Goal: Task Accomplishment & Management: Use online tool/utility

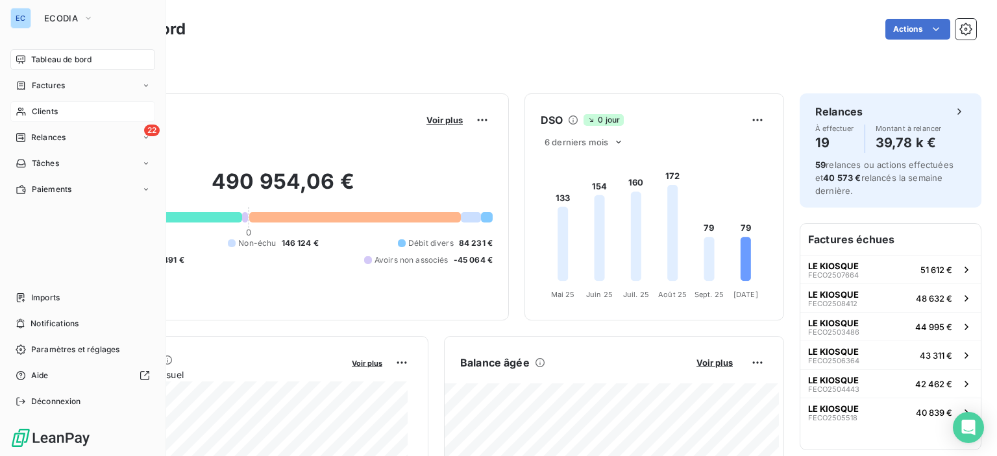
click at [29, 114] on div "Clients" at bounding box center [82, 111] width 145 height 21
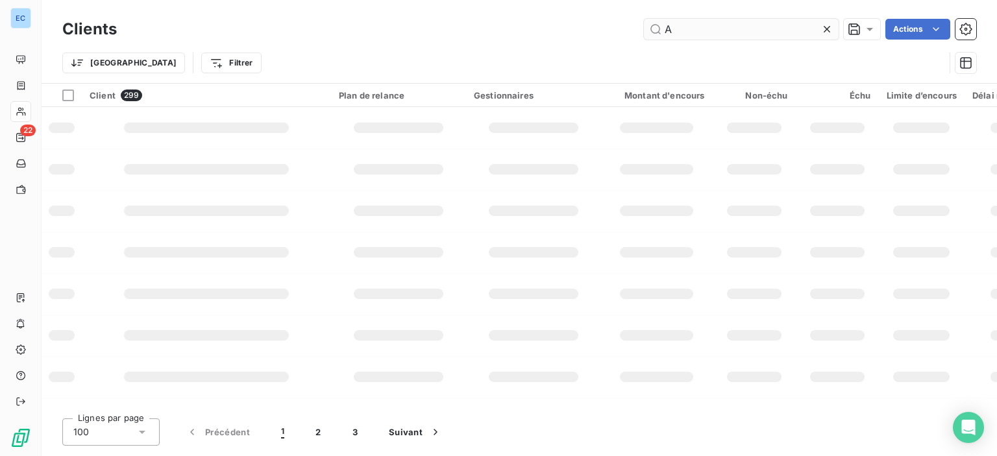
click at [691, 27] on input "A" at bounding box center [741, 29] width 195 height 21
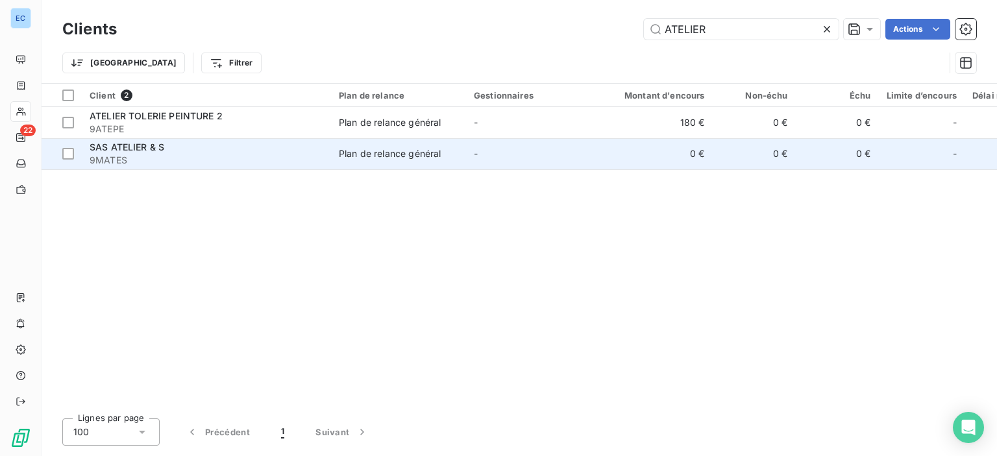
type input "ATELIER"
click at [397, 165] on td "Plan de relance général" at bounding box center [398, 153] width 135 height 31
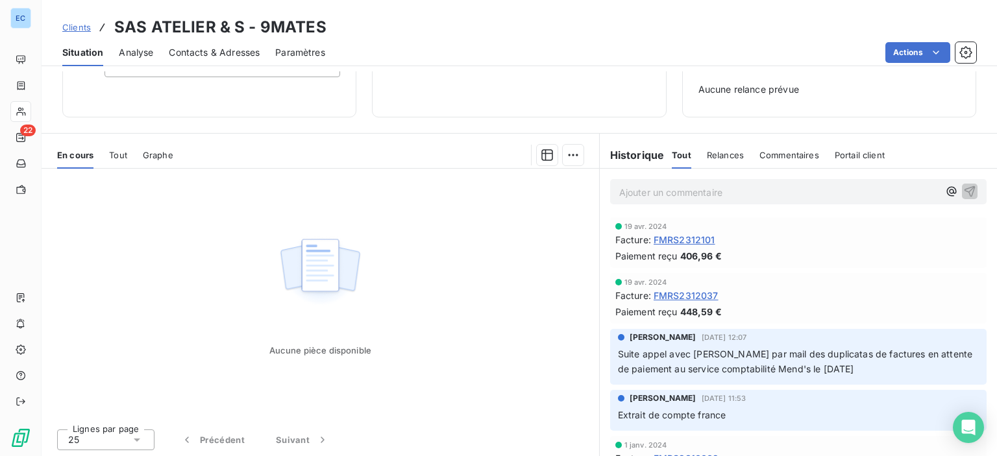
scroll to position [118, 0]
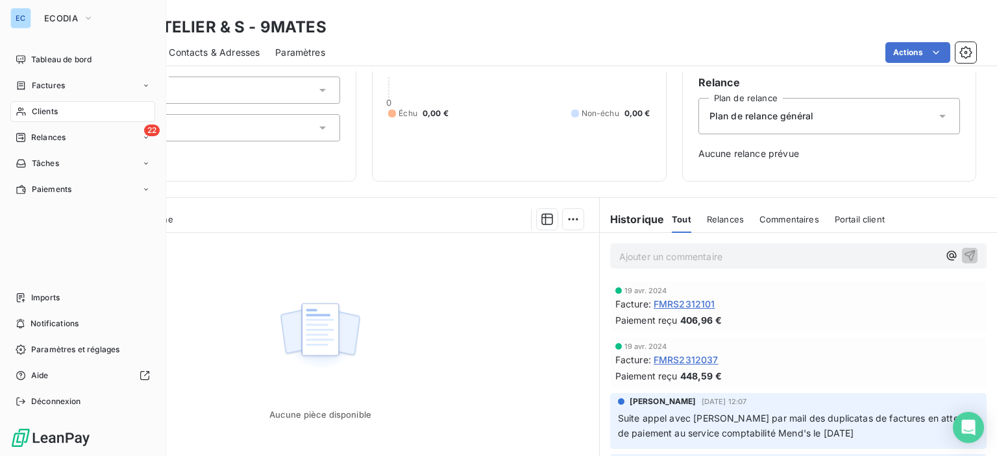
click at [42, 119] on div "Clients" at bounding box center [82, 111] width 145 height 21
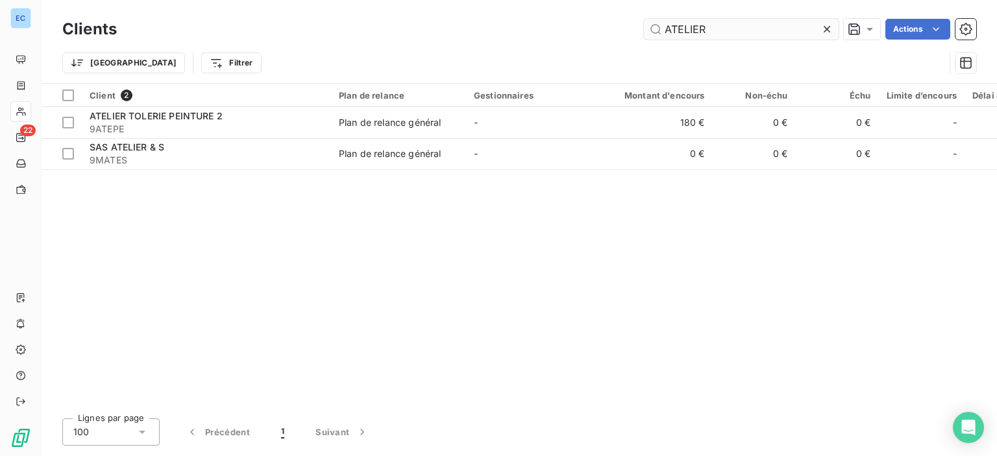
click at [666, 35] on input "ATELIER" at bounding box center [741, 29] width 195 height 21
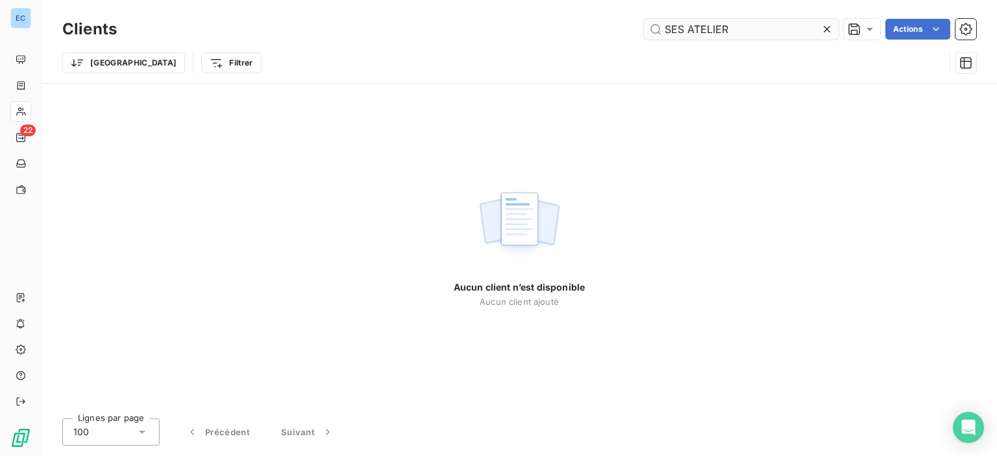
click at [675, 31] on input "SES ATELIER" at bounding box center [741, 29] width 195 height 21
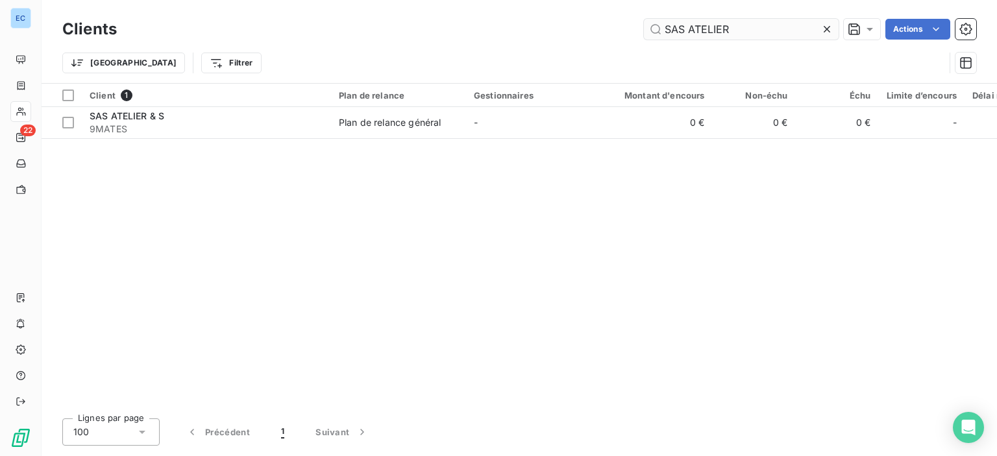
click at [748, 23] on input "SAS ATELIER" at bounding box center [741, 29] width 195 height 21
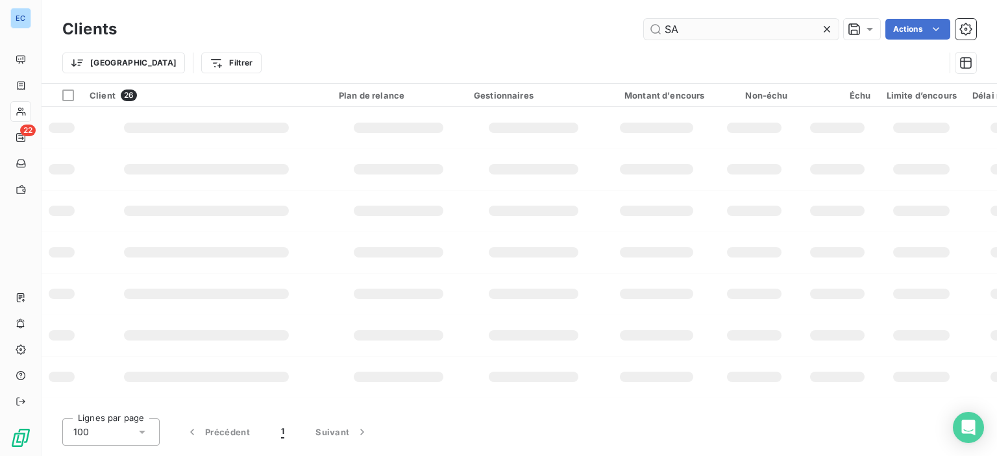
type input "S"
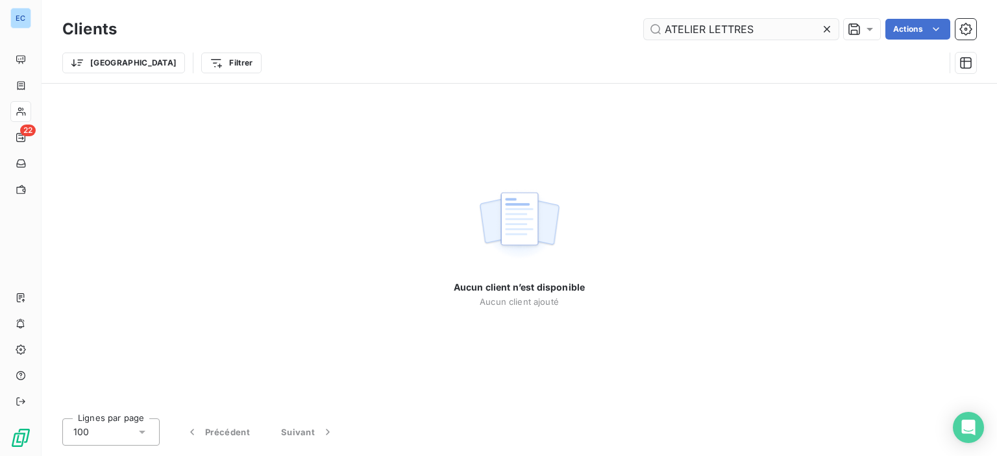
click at [757, 32] on input "ATELIER LETTRES" at bounding box center [741, 29] width 195 height 21
click at [675, 32] on input "A.L.S" at bounding box center [741, 29] width 195 height 21
click at [681, 32] on input "AL.S" at bounding box center [741, 29] width 195 height 21
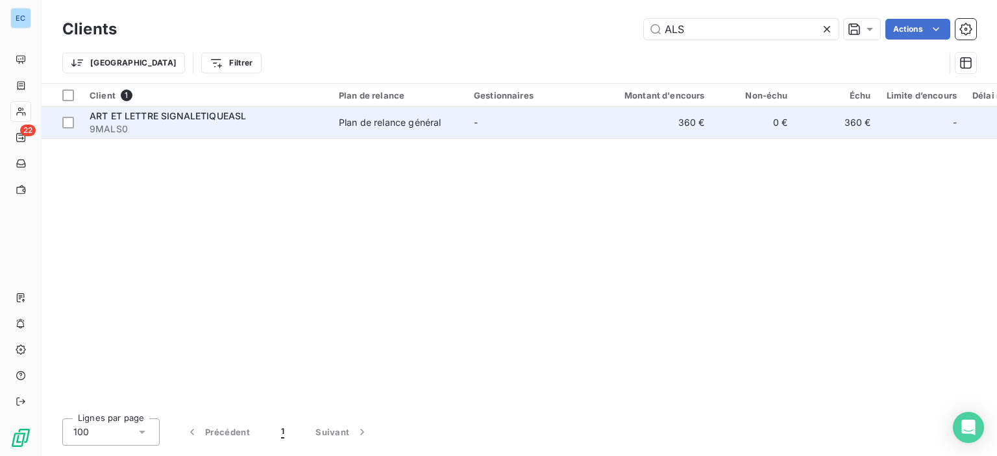
type input "ALS"
click at [372, 123] on div "Plan de relance général" at bounding box center [390, 122] width 102 height 13
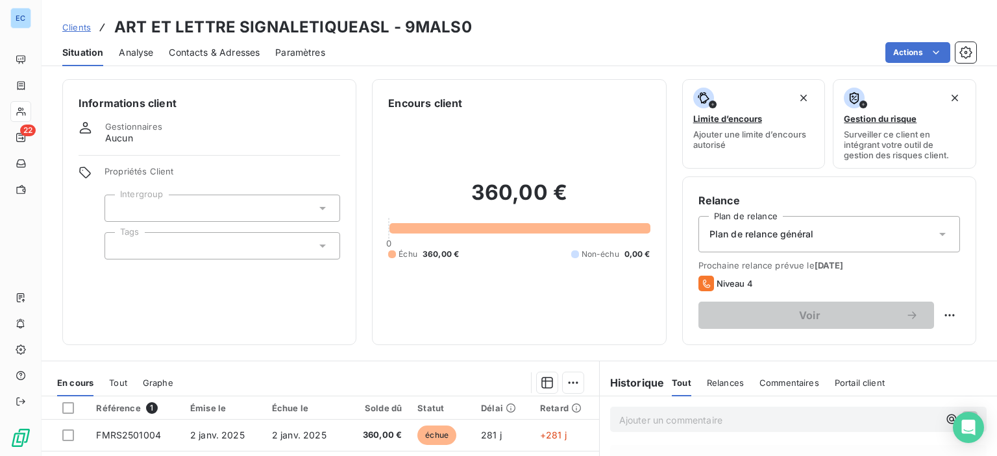
scroll to position [195, 0]
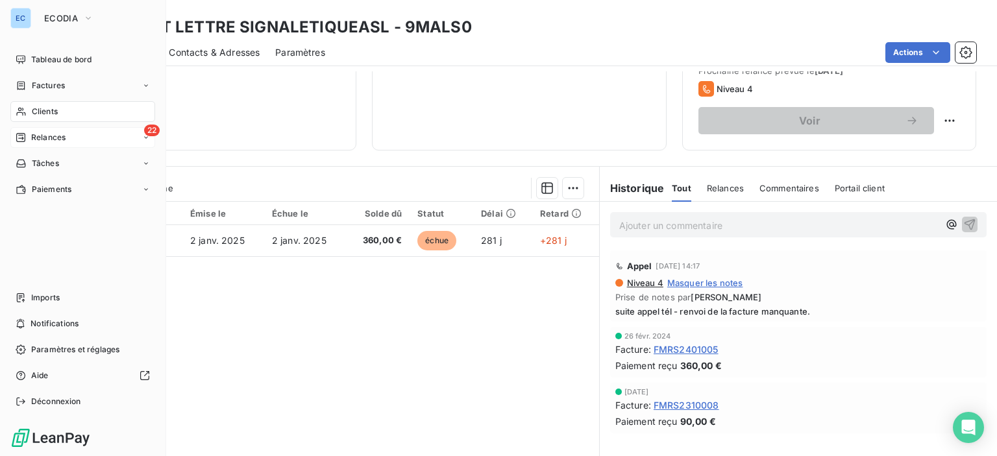
click at [51, 136] on span "Relances" at bounding box center [48, 138] width 34 height 12
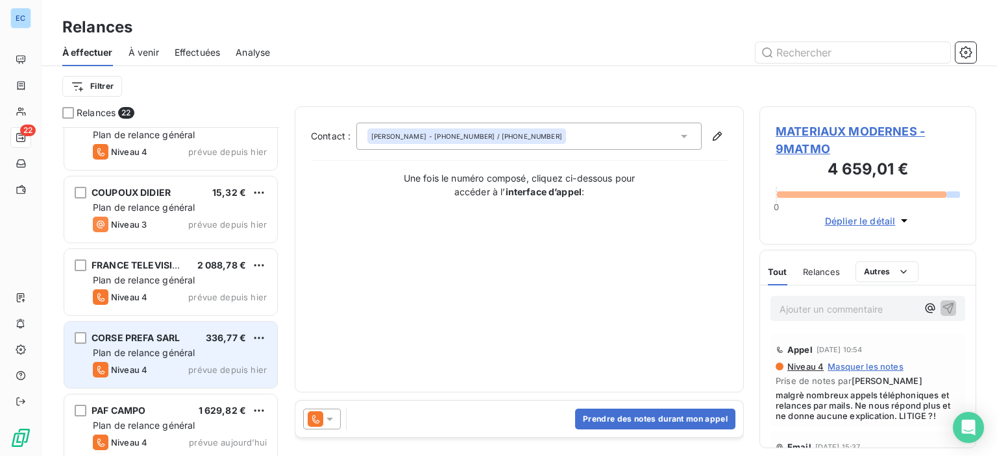
scroll to position [519, 0]
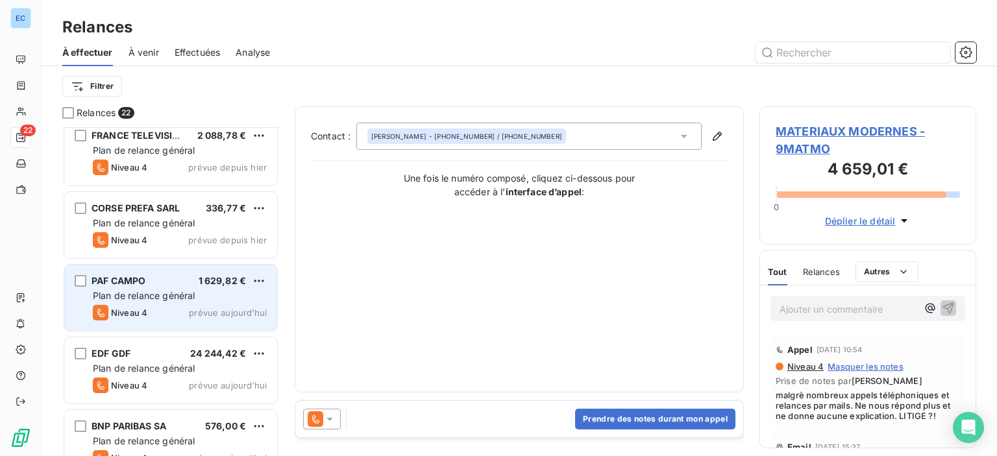
click at [126, 296] on span "Plan de relance général" at bounding box center [144, 295] width 102 height 11
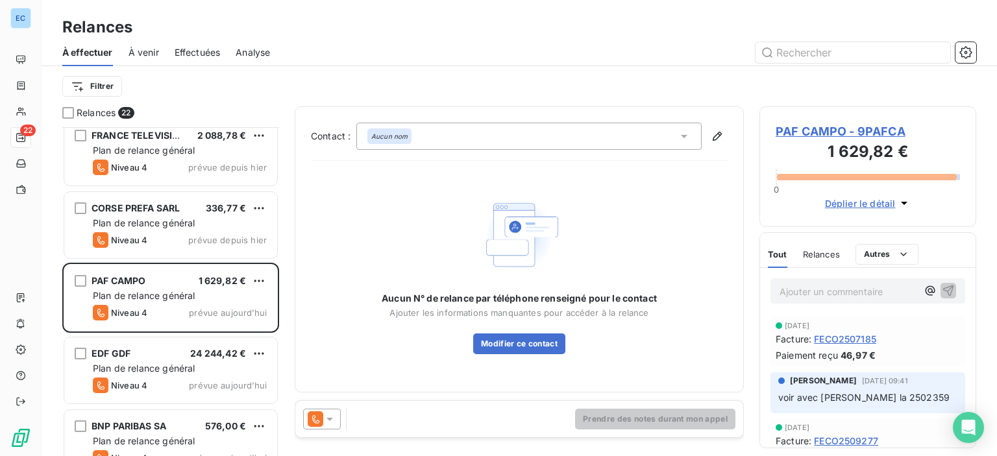
click at [689, 132] on icon at bounding box center [684, 136] width 13 height 13
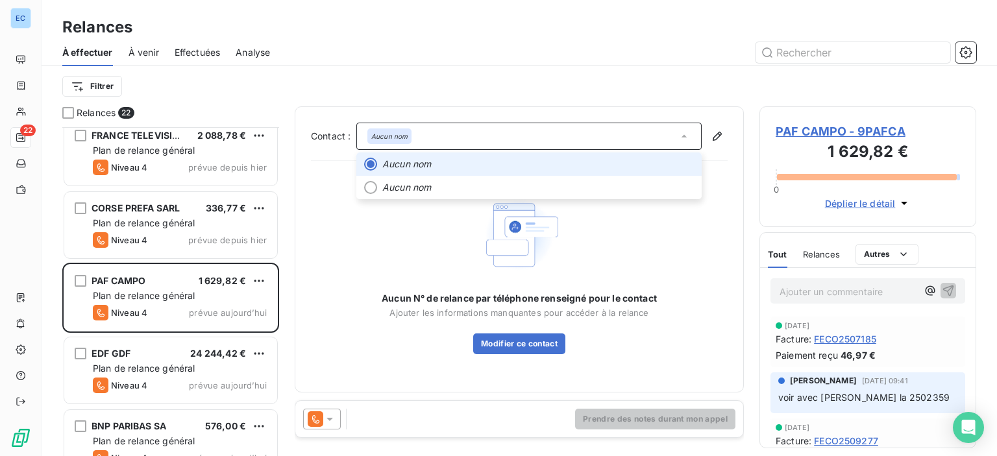
click at [826, 130] on span "PAF CAMPO - 9PAFCA" at bounding box center [868, 132] width 184 height 18
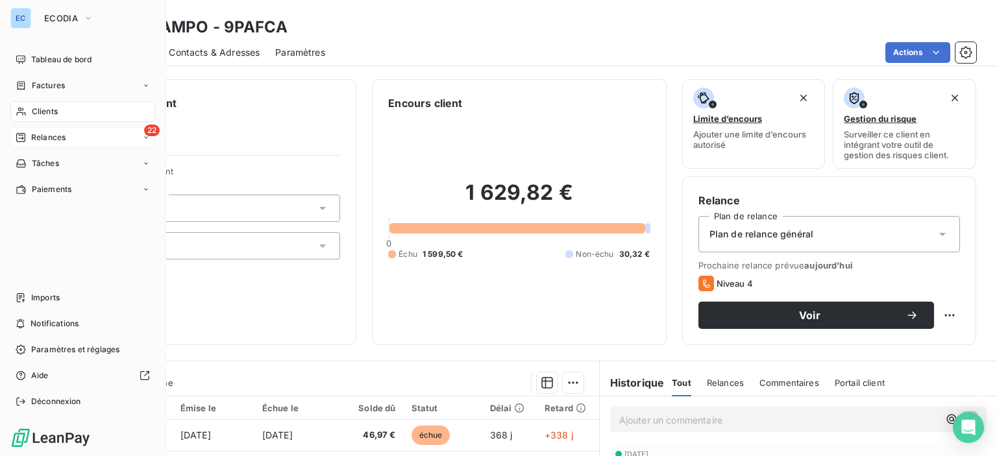
click at [47, 136] on span "Relances" at bounding box center [48, 138] width 34 height 12
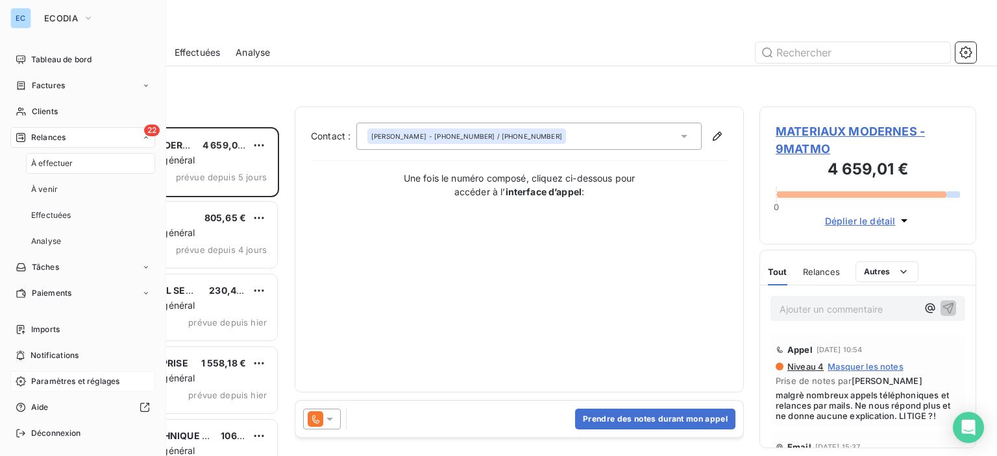
scroll to position [319, 206]
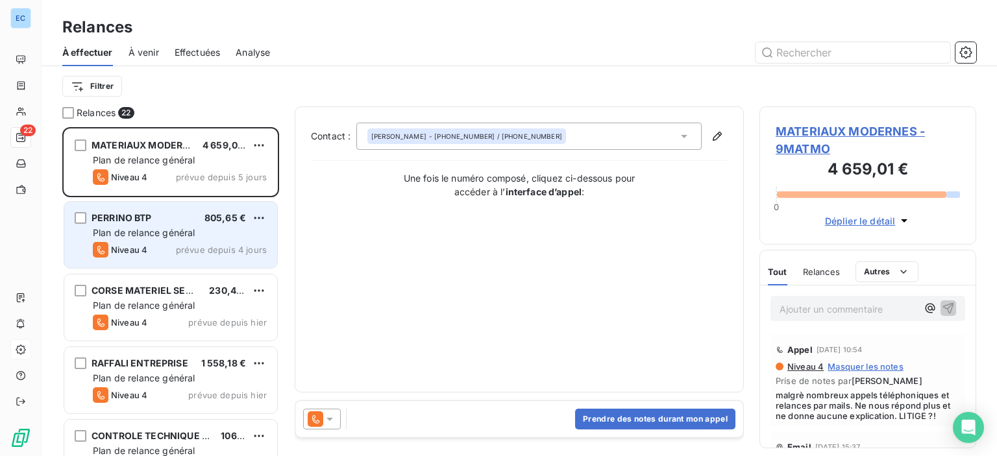
click at [134, 236] on span "Plan de relance général" at bounding box center [144, 232] width 102 height 11
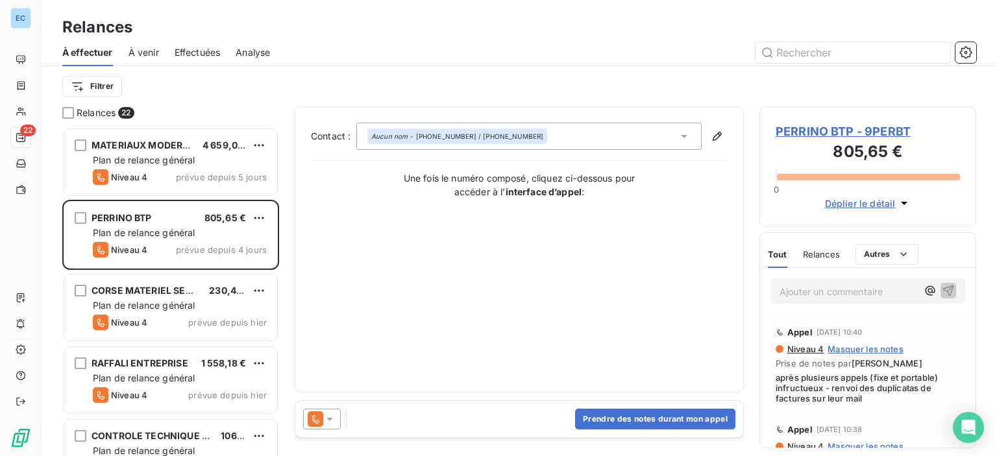
click at [798, 132] on span "PERRINO BTP - 9PERBT" at bounding box center [868, 132] width 184 height 18
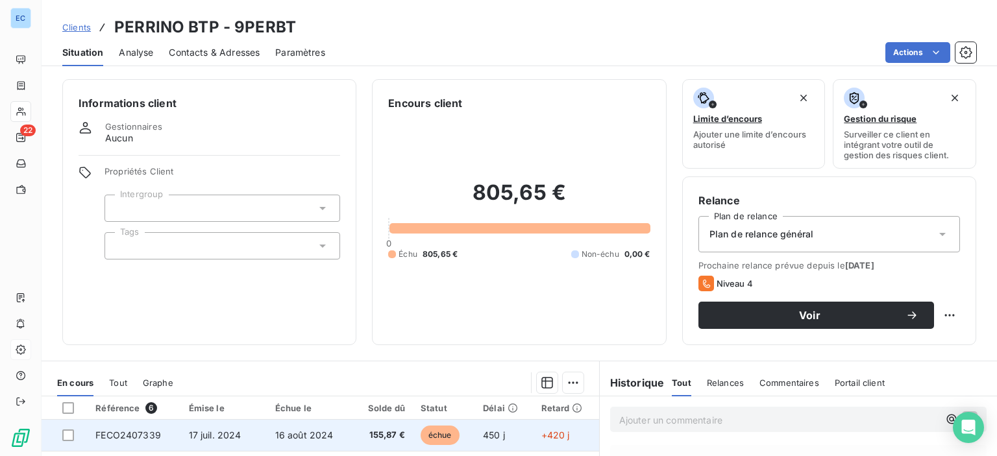
scroll to position [195, 0]
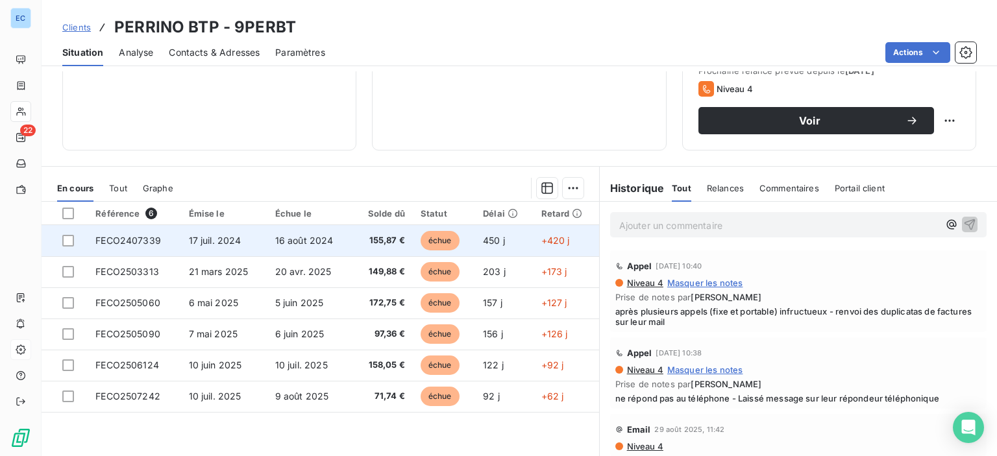
click at [143, 239] on span "FECO2407339" at bounding box center [128, 240] width 66 height 11
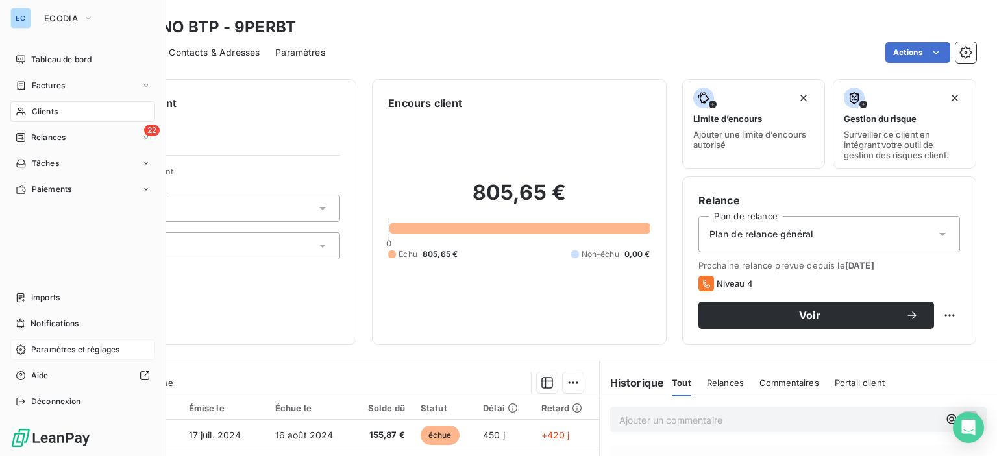
click at [46, 111] on span "Clients" at bounding box center [45, 112] width 26 height 12
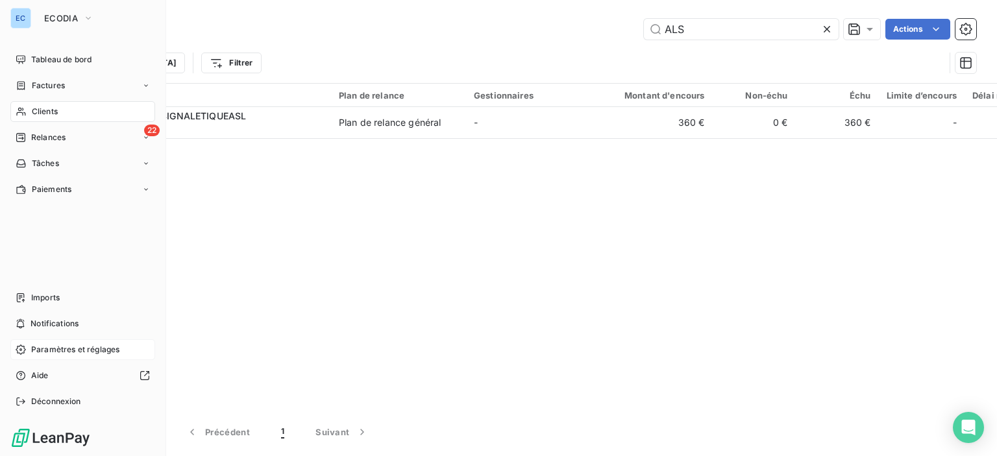
click at [47, 112] on span "Clients" at bounding box center [45, 112] width 26 height 12
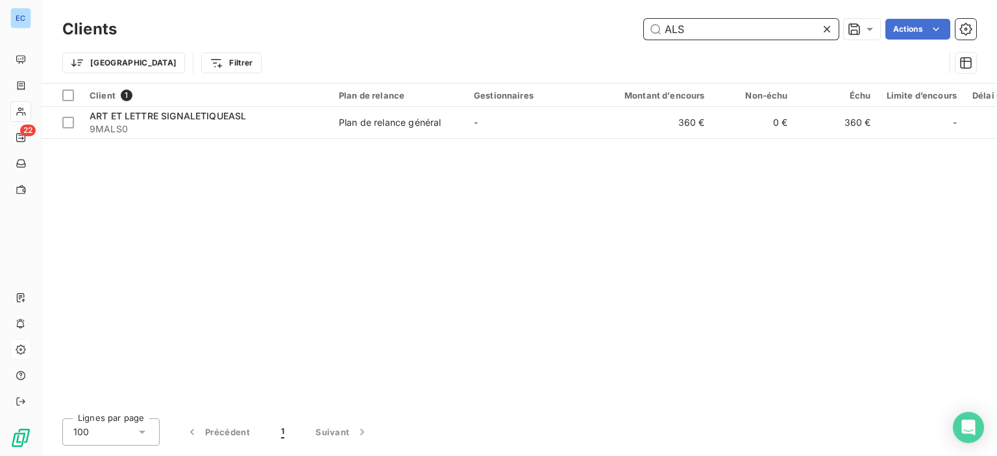
click at [696, 38] on input "ALS" at bounding box center [741, 29] width 195 height 21
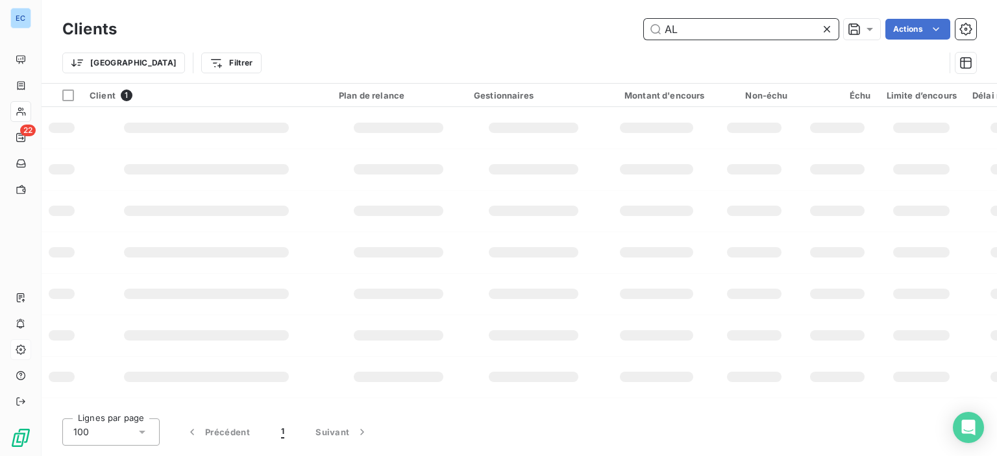
type input "A"
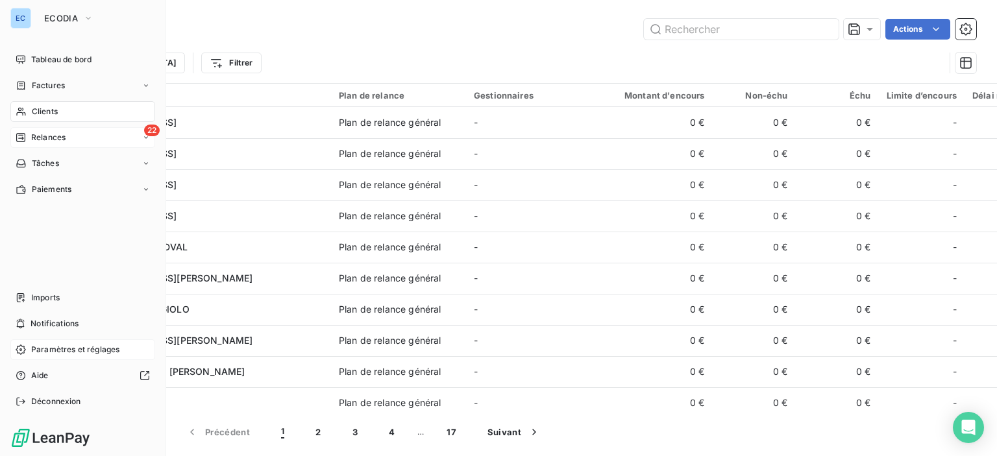
click at [144, 126] on span "22" at bounding box center [152, 131] width 16 height 12
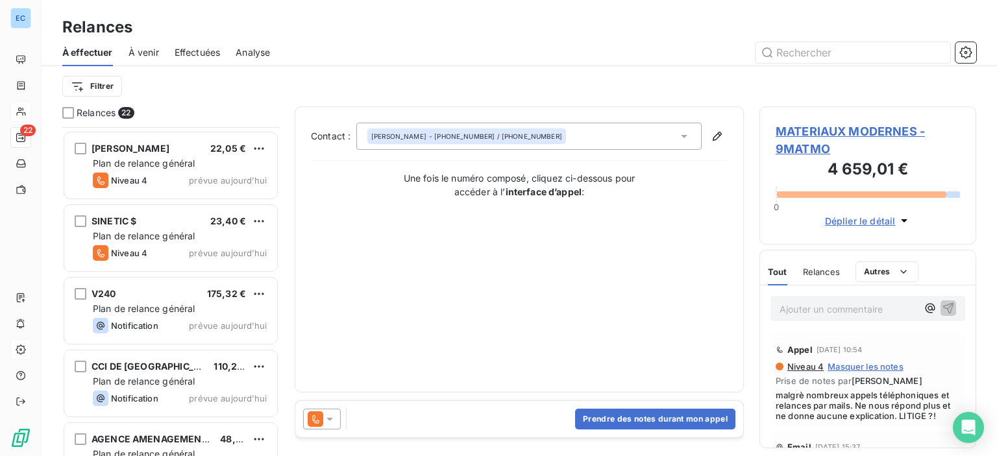
scroll to position [1270, 0]
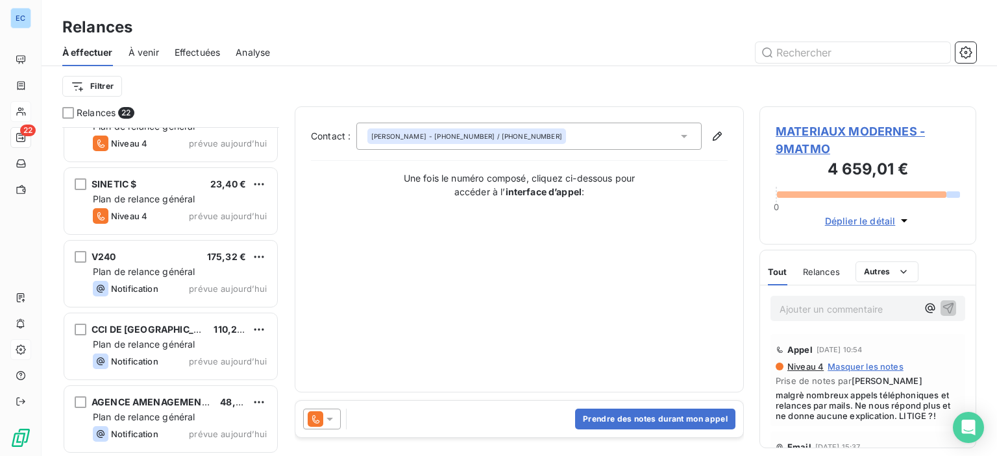
click at [819, 272] on span "Relances" at bounding box center [821, 272] width 37 height 10
click at [867, 276] on html "EC 22 Relances À effectuer À venir Effectuées Analyse Filtrer Relances 22 GARAG…" at bounding box center [498, 228] width 997 height 456
click at [780, 276] on span "Tout" at bounding box center [777, 272] width 18 height 10
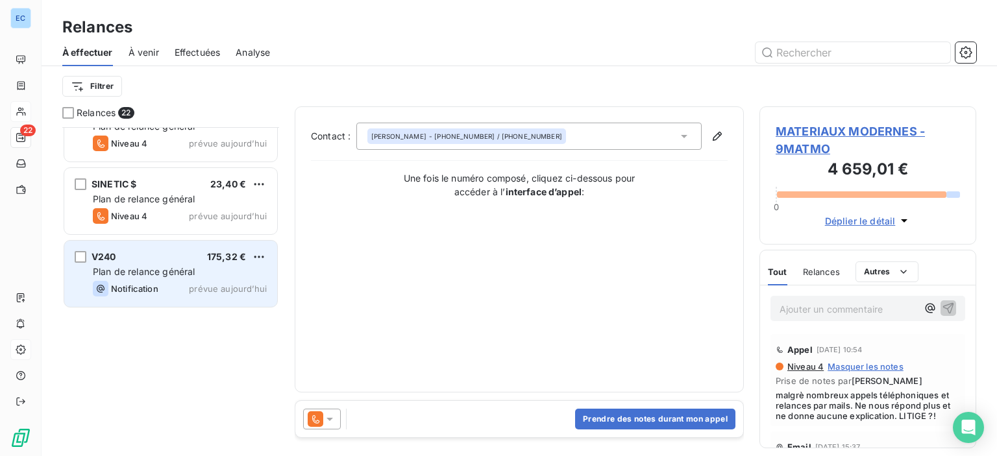
scroll to position [1010, 0]
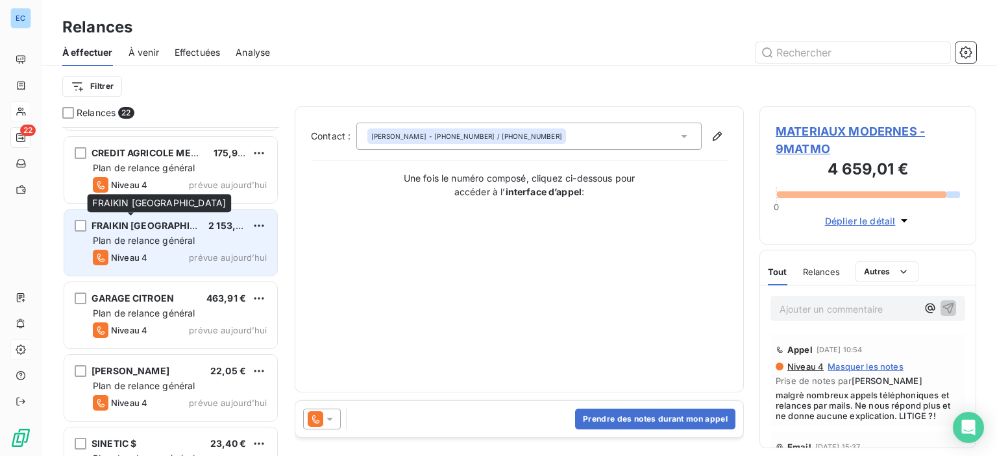
click at [143, 226] on span "FRAIKIN [GEOGRAPHIC_DATA]" at bounding box center [160, 225] width 136 height 11
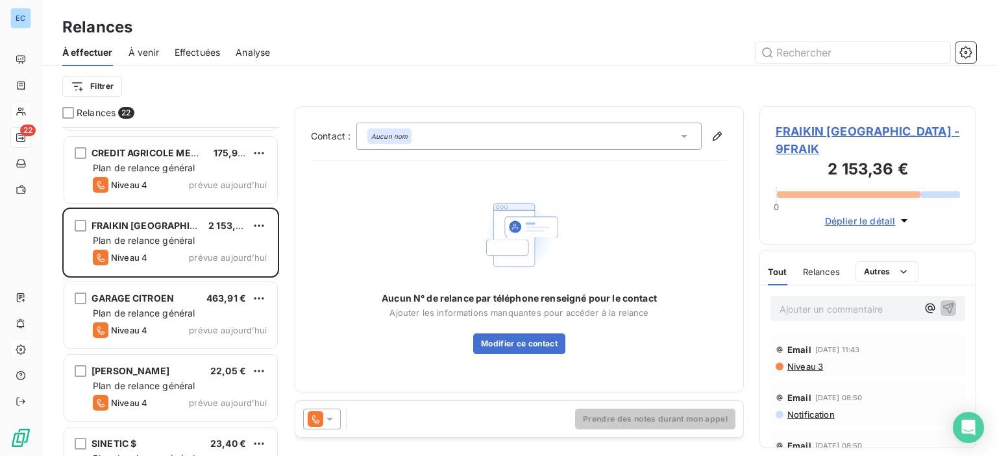
click at [827, 134] on span "FRAIKIN [GEOGRAPHIC_DATA] - 9FRAIK" at bounding box center [868, 140] width 184 height 35
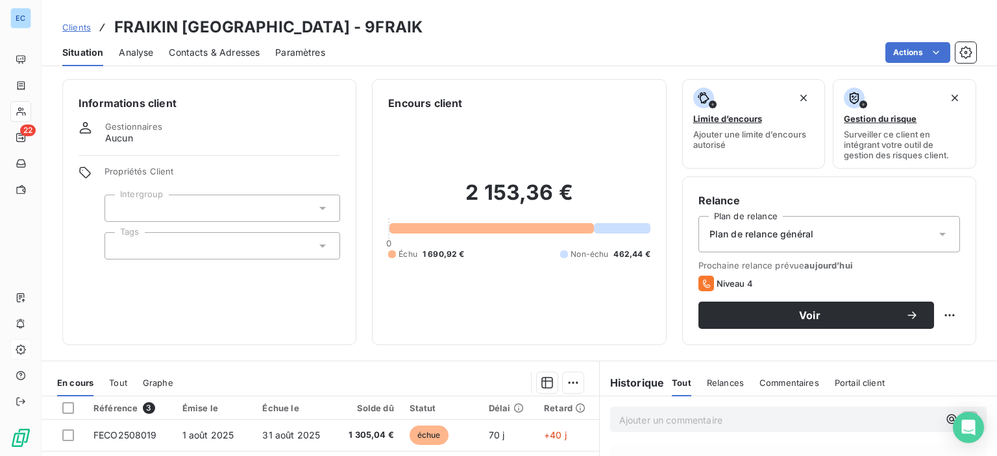
click at [209, 54] on span "Contacts & Adresses" at bounding box center [214, 52] width 91 height 13
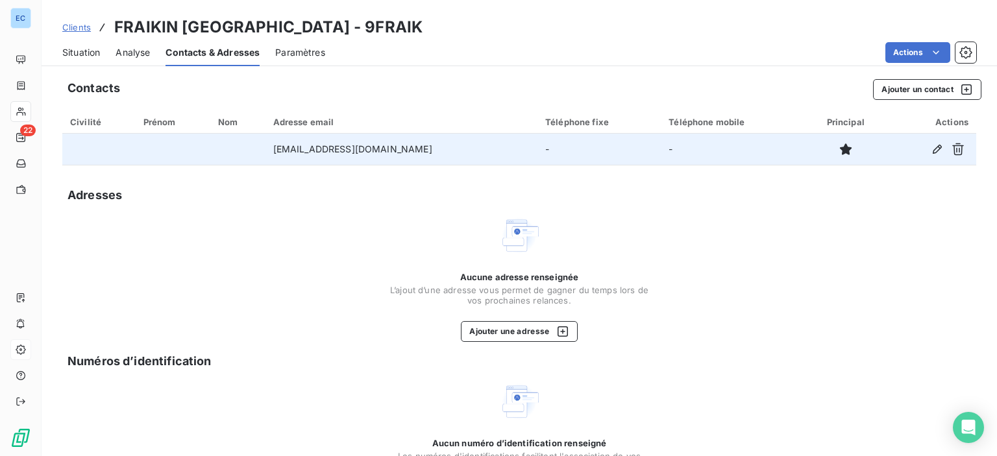
click at [349, 153] on td "[EMAIL_ADDRESS][DOMAIN_NAME]" at bounding box center [401, 149] width 272 height 31
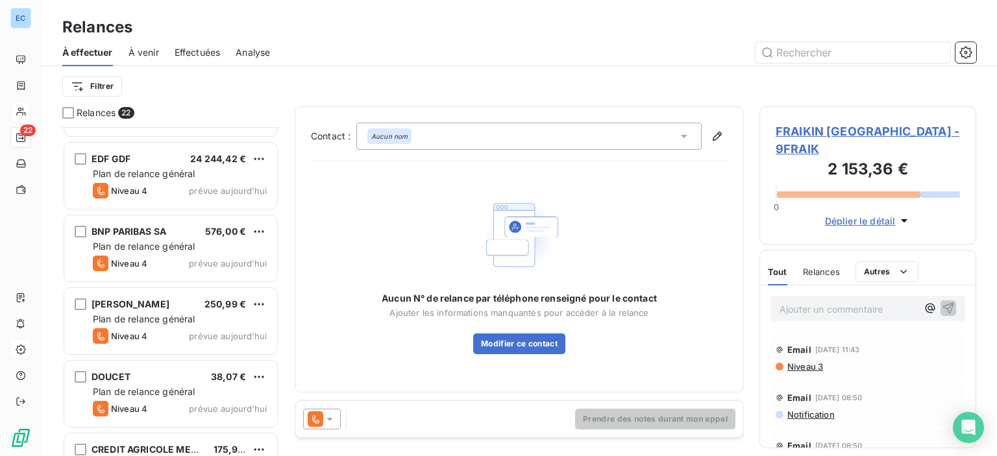
scroll to position [1038, 0]
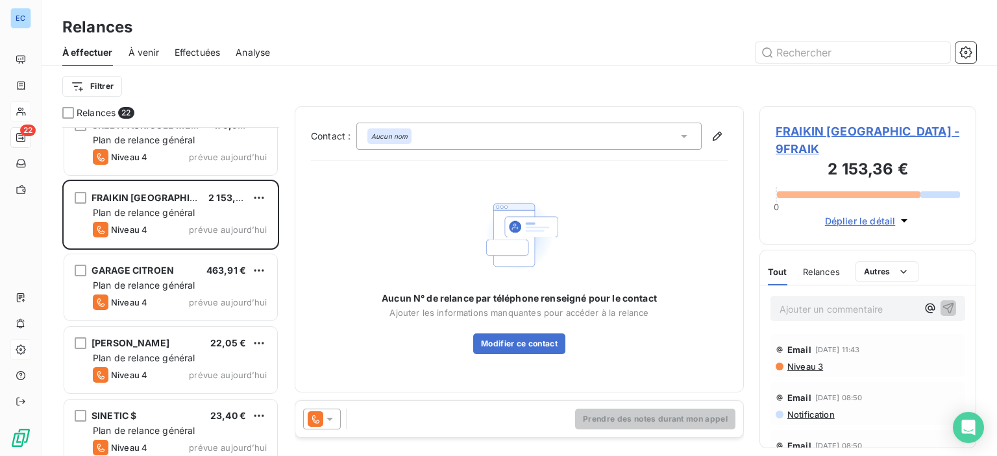
click at [831, 126] on span "FRAIKIN [GEOGRAPHIC_DATA] - 9FRAIK" at bounding box center [868, 140] width 184 height 35
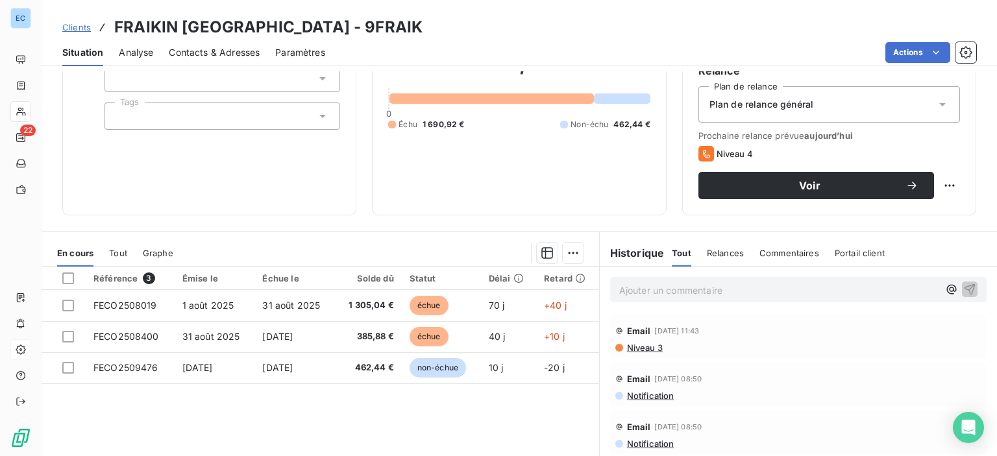
scroll to position [228, 0]
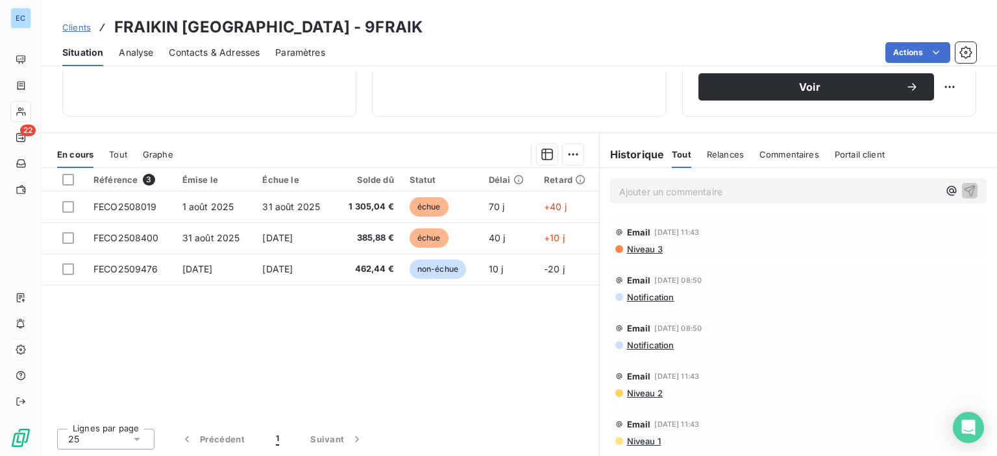
click at [215, 59] on div "Contacts & Adresses" at bounding box center [214, 52] width 91 height 27
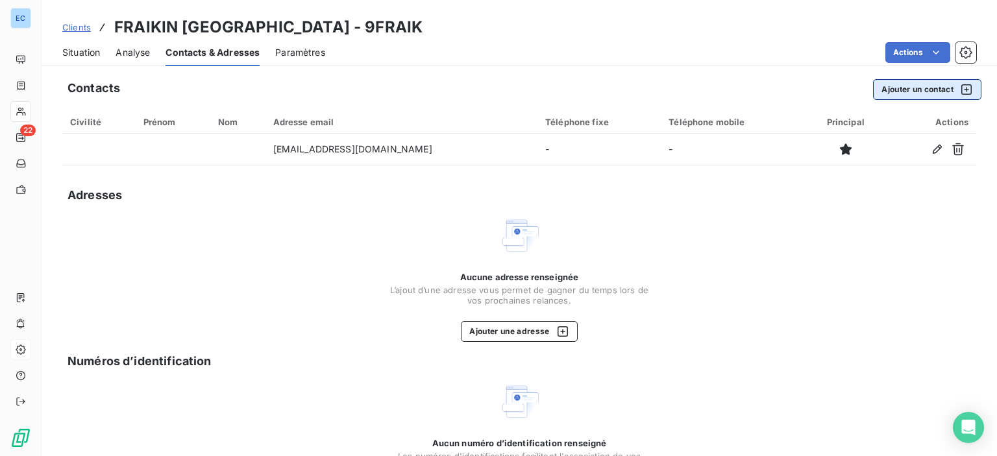
click at [875, 86] on button "Ajouter un contact" at bounding box center [927, 89] width 108 height 21
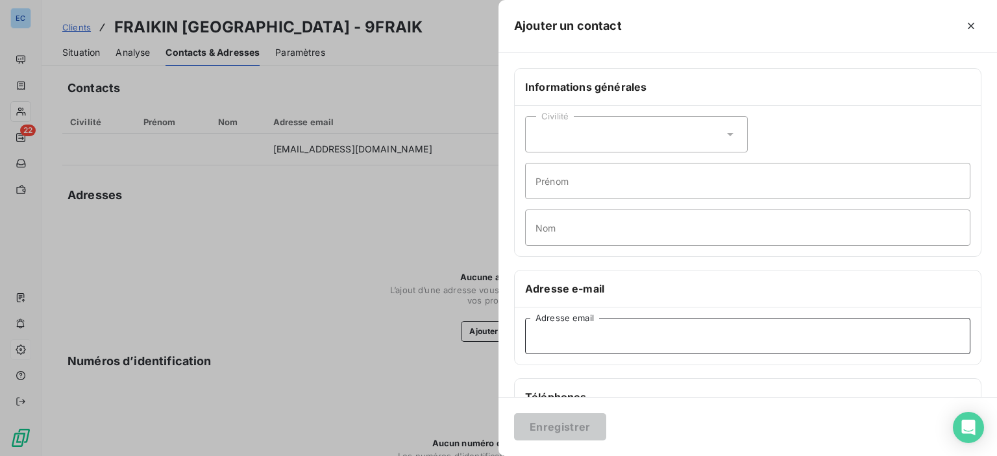
click at [535, 337] on input "Adresse email" at bounding box center [747, 336] width 445 height 36
type input "I"
type input "[EMAIL_ADDRESS][DOMAIN_NAME]"
click at [586, 427] on button "Enregistrer" at bounding box center [560, 426] width 92 height 27
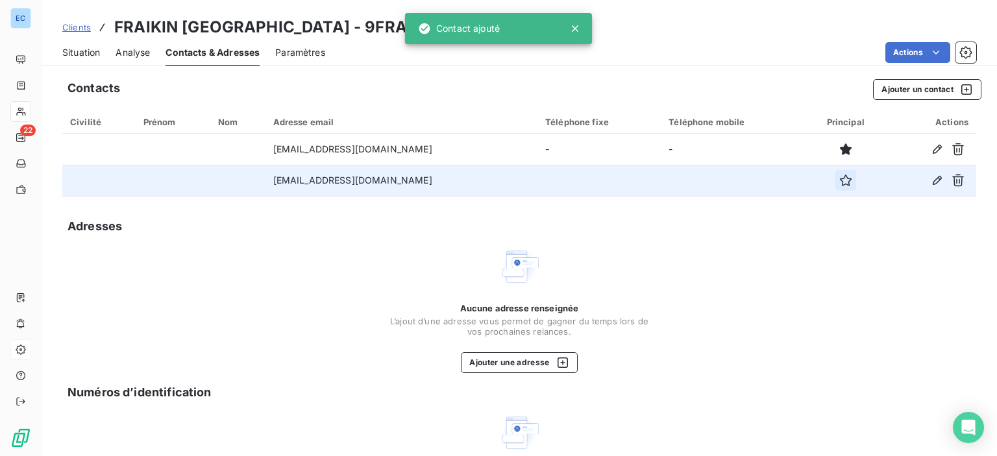
click at [839, 180] on icon "button" at bounding box center [845, 180] width 13 height 13
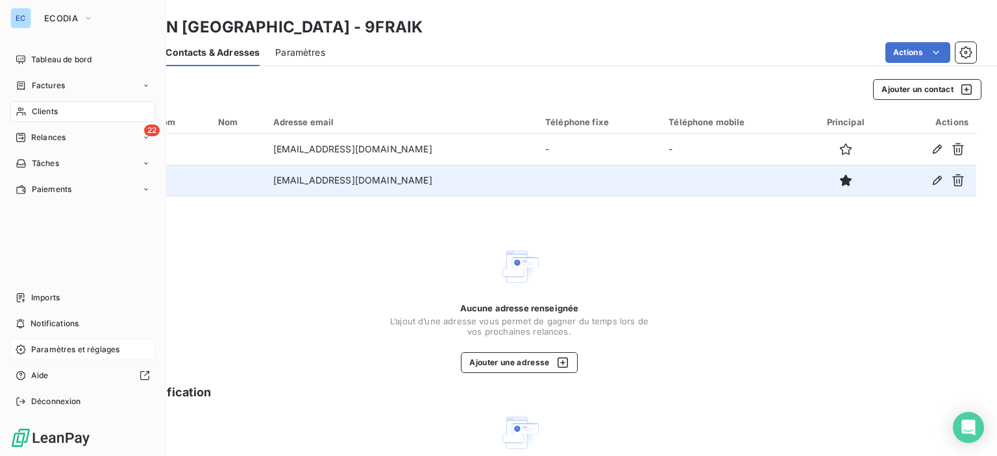
click at [59, 111] on div "Clients" at bounding box center [82, 111] width 145 height 21
click at [40, 135] on span "Relances" at bounding box center [48, 138] width 34 height 12
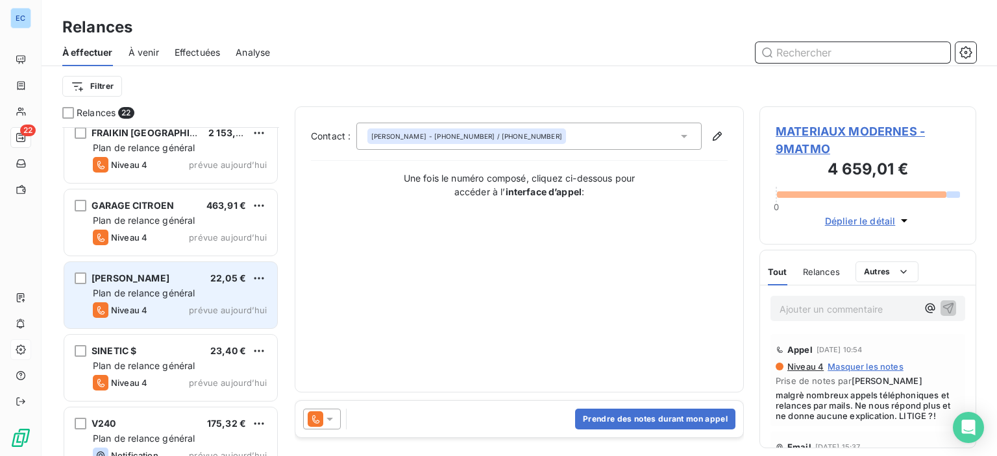
scroll to position [973, 0]
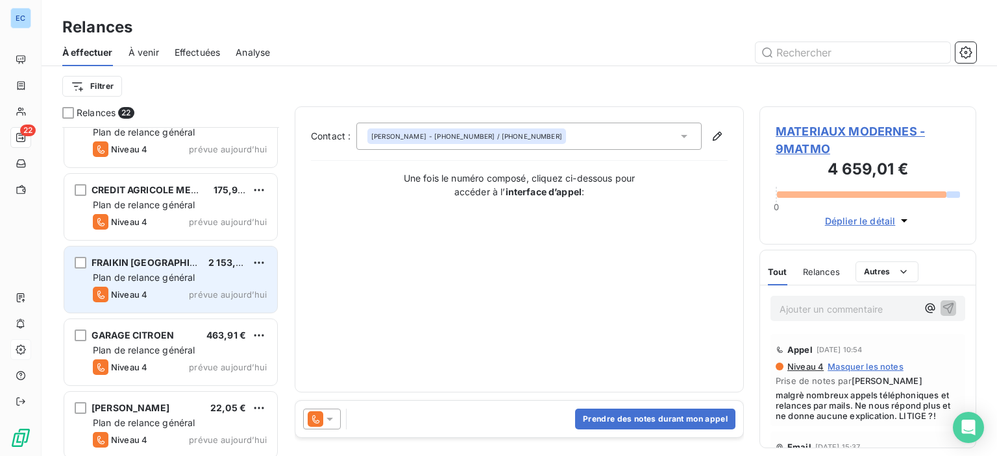
click at [143, 257] on span "FRAIKIN [GEOGRAPHIC_DATA]" at bounding box center [160, 262] width 136 height 11
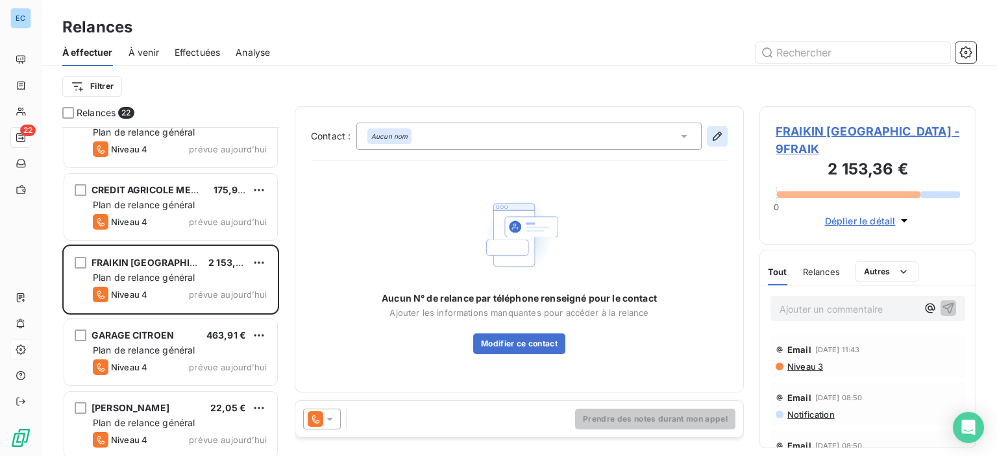
click at [716, 136] on icon "button" at bounding box center [717, 136] width 13 height 13
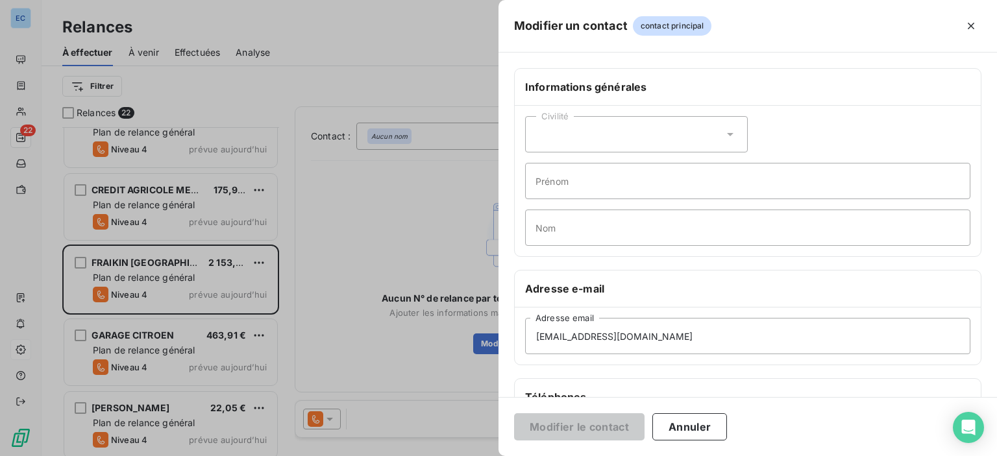
scroll to position [65, 0]
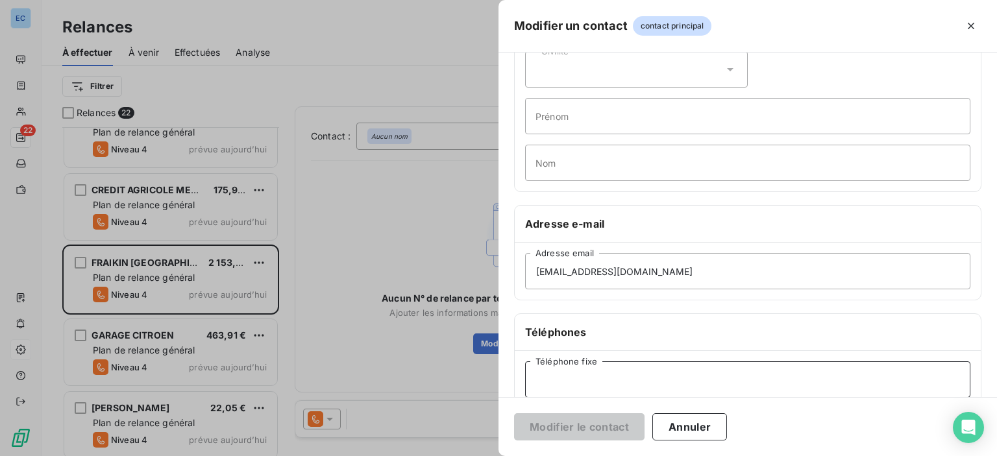
click at [616, 383] on input "Téléphone fixe" at bounding box center [747, 379] width 445 height 36
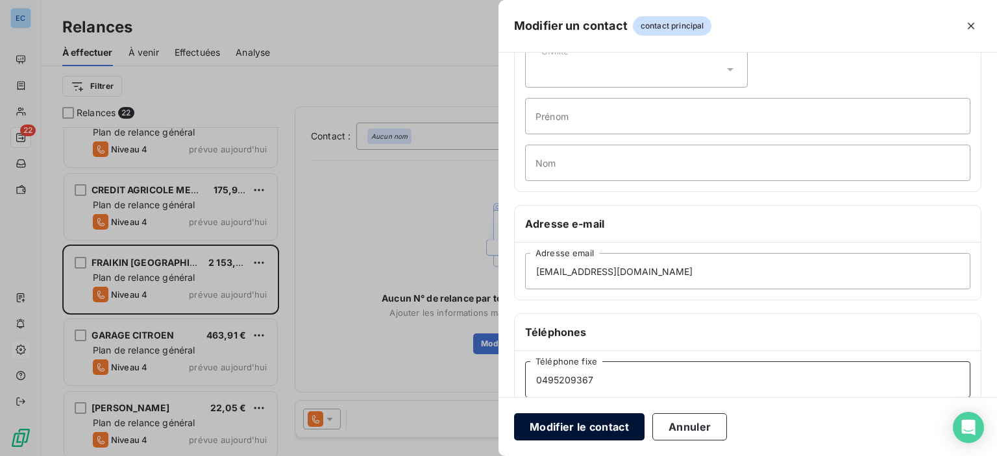
type input "0495209367"
click at [562, 428] on button "Modifier le contact" at bounding box center [579, 426] width 130 height 27
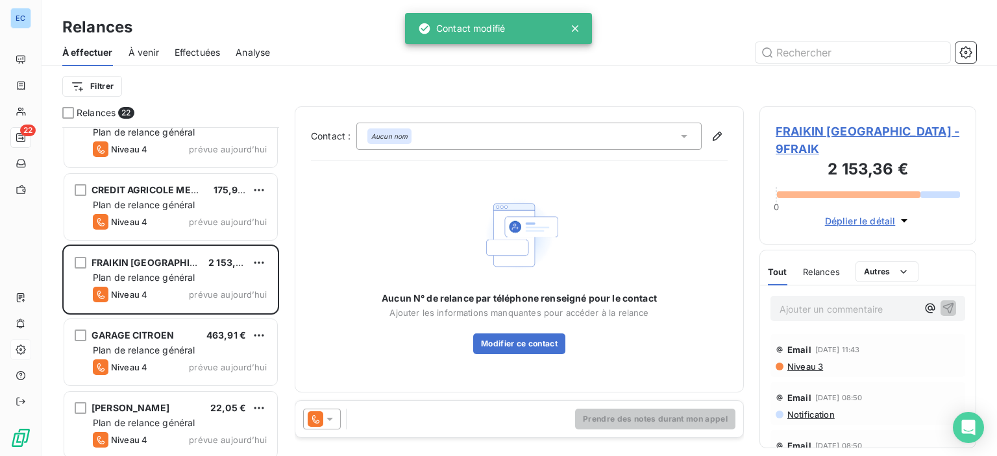
click at [363, 134] on div "Aucun nom" at bounding box center [528, 136] width 345 height 27
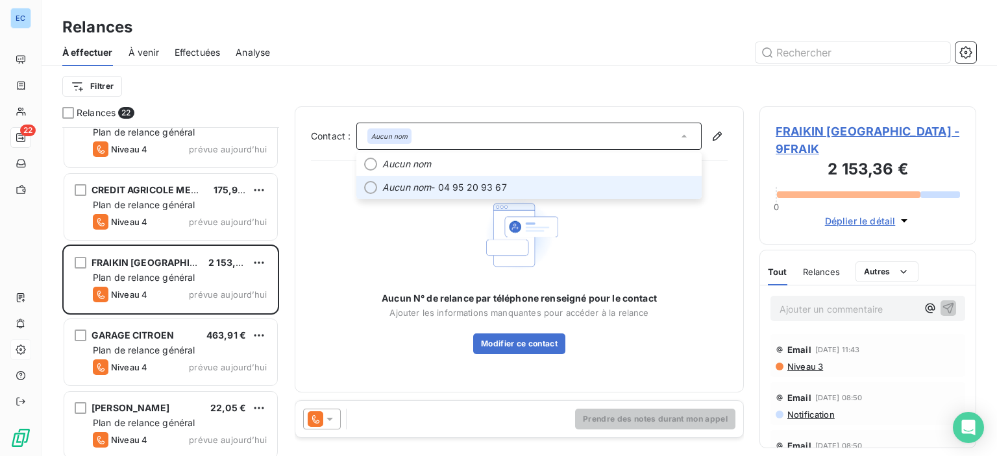
click at [408, 190] on em "Aucun nom" at bounding box center [406, 187] width 49 height 13
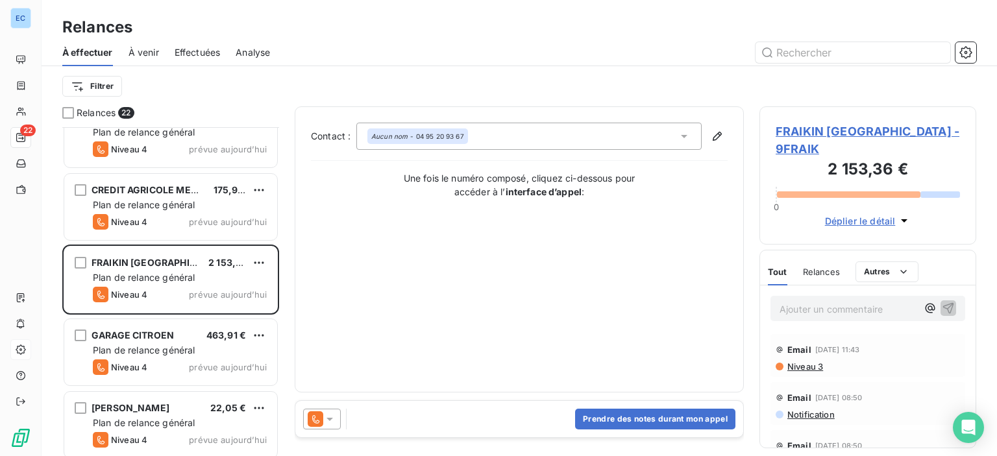
click at [803, 129] on span "FRAIKIN [GEOGRAPHIC_DATA] - 9FRAIK" at bounding box center [868, 140] width 184 height 35
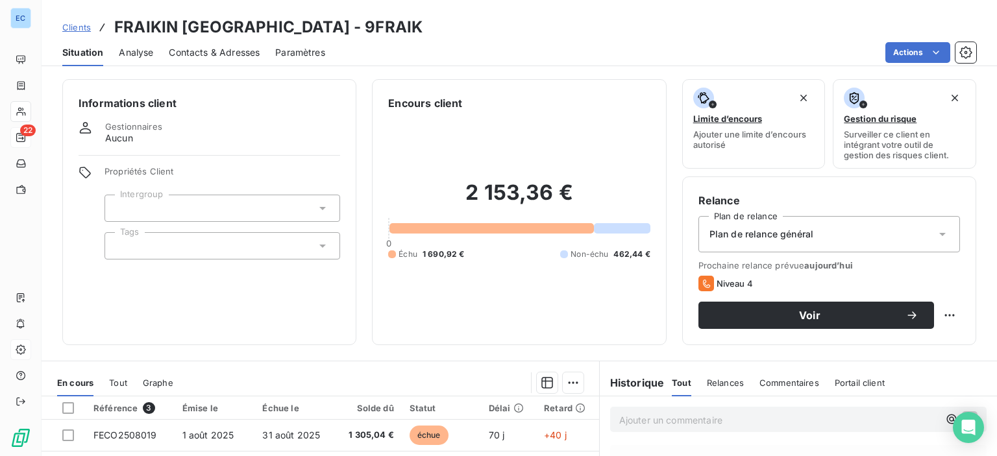
scroll to position [130, 0]
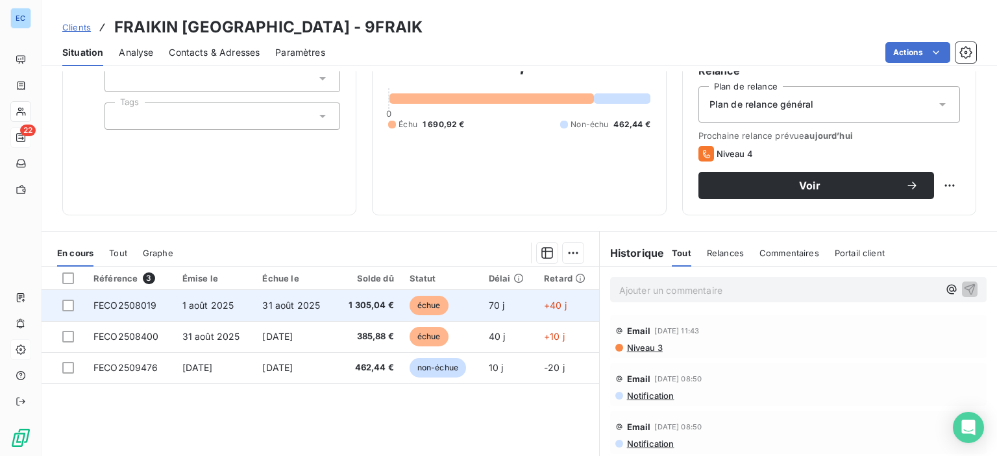
click at [99, 311] on td "FECO2508019" at bounding box center [130, 305] width 89 height 31
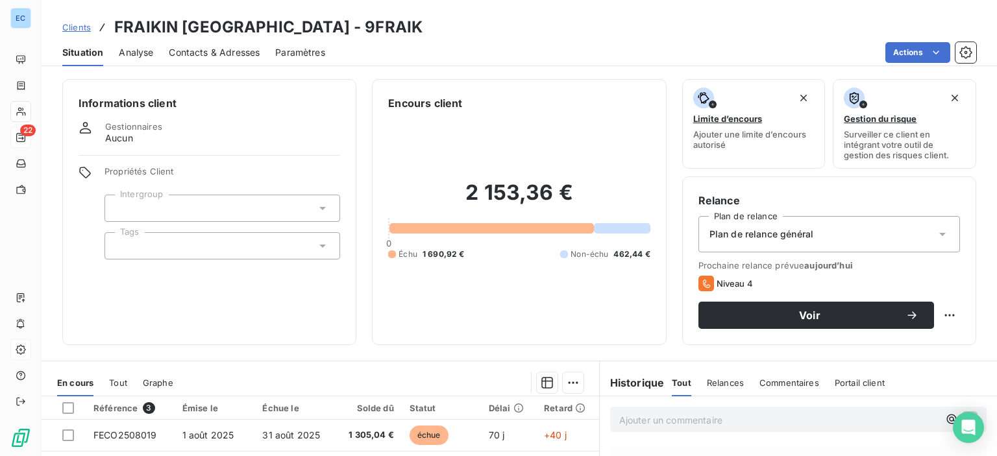
scroll to position [130, 0]
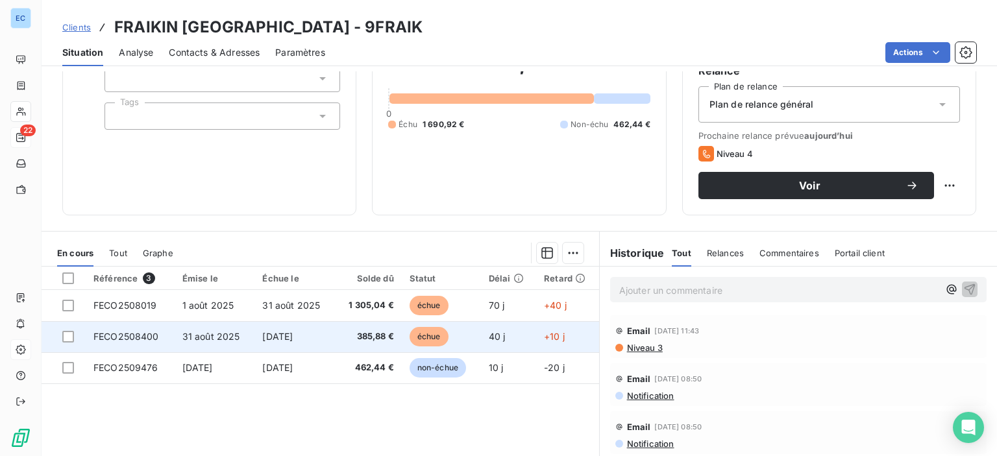
click at [208, 339] on span "31 août 2025" at bounding box center [211, 336] width 58 height 11
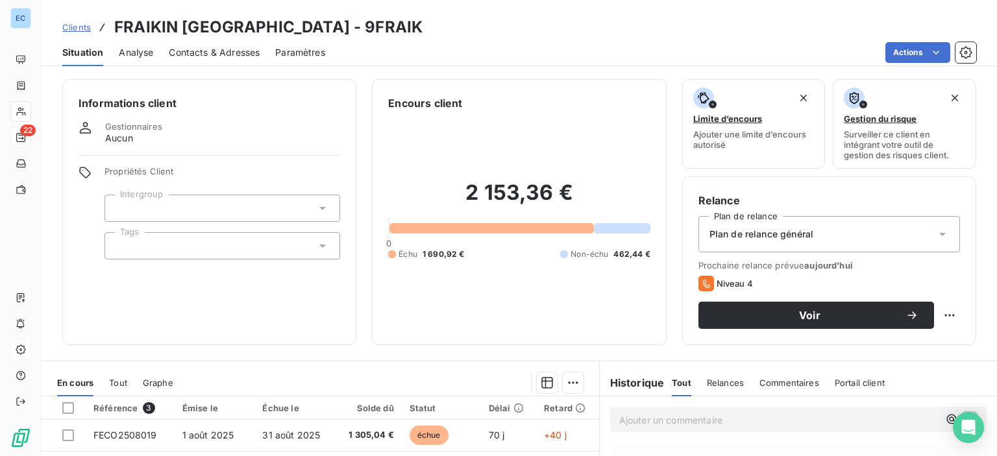
scroll to position [228, 0]
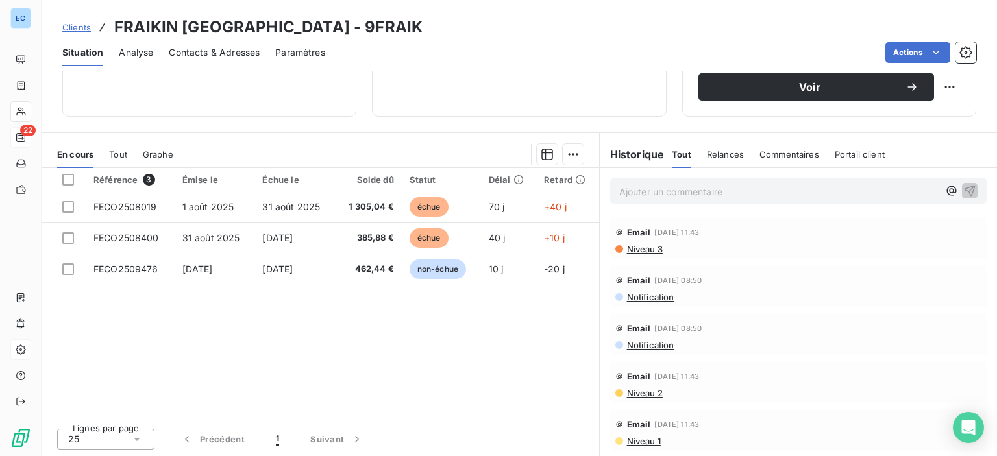
click at [28, 134] on span "22" at bounding box center [28, 131] width 16 height 12
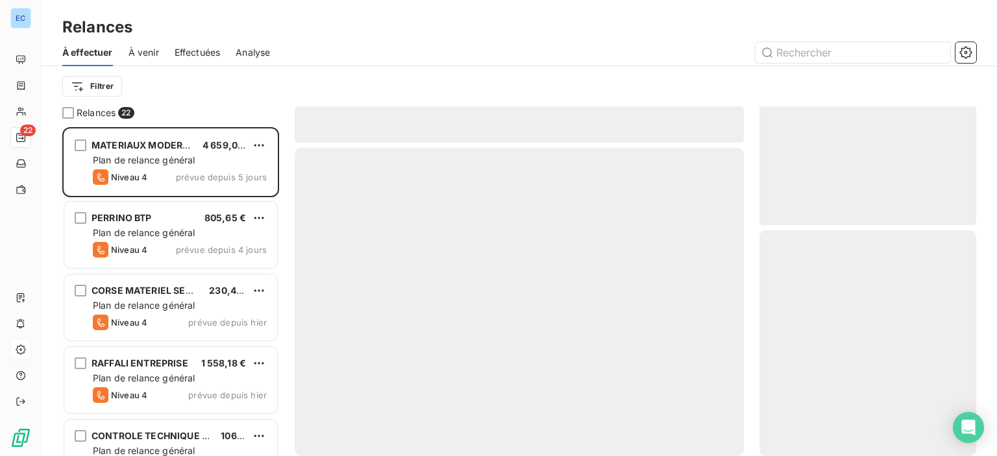
click at [187, 51] on span "Effectuées" at bounding box center [198, 52] width 46 height 13
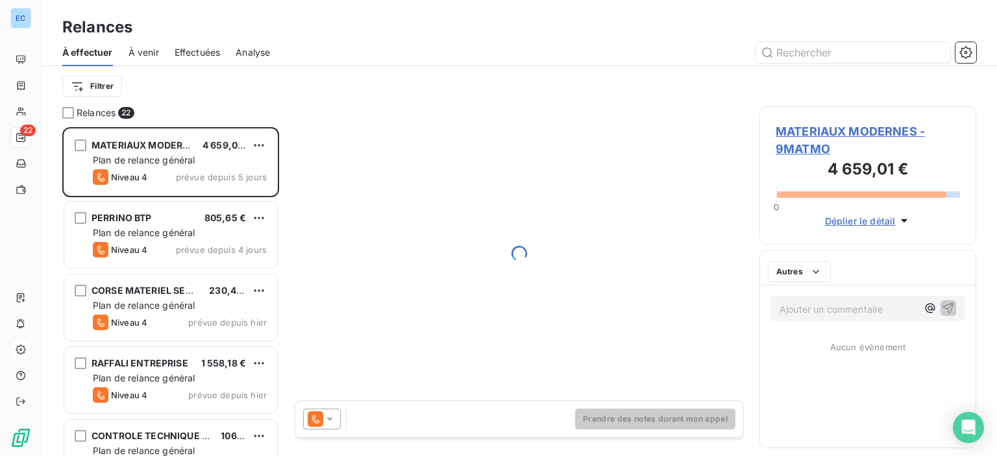
scroll to position [319, 206]
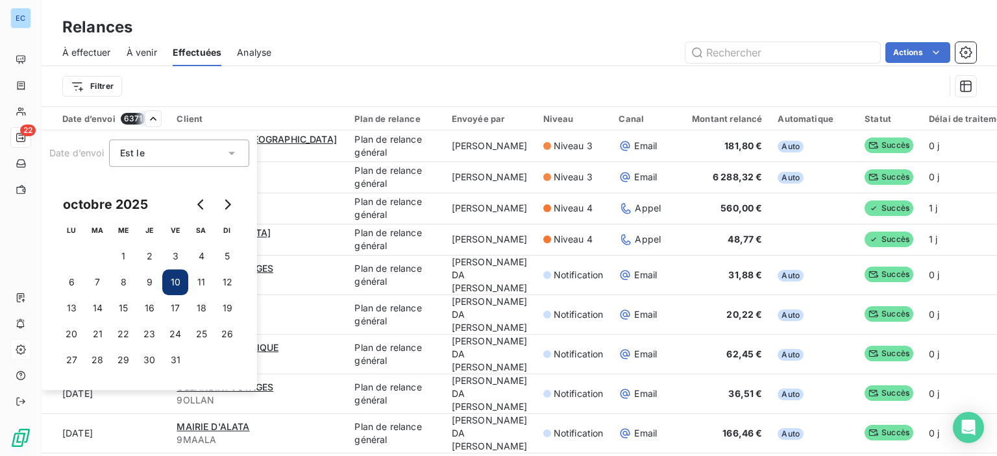
click at [126, 118] on html "EC 22 Relances À effectuer À venir Effectuées Analyse Actions Filtrer Date d’en…" at bounding box center [498, 228] width 997 height 456
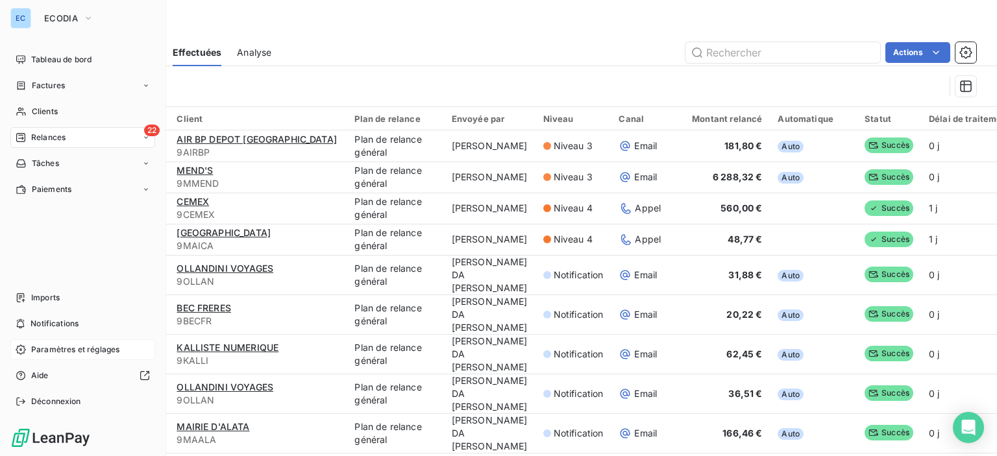
click at [53, 132] on span "Relances" at bounding box center [48, 138] width 34 height 12
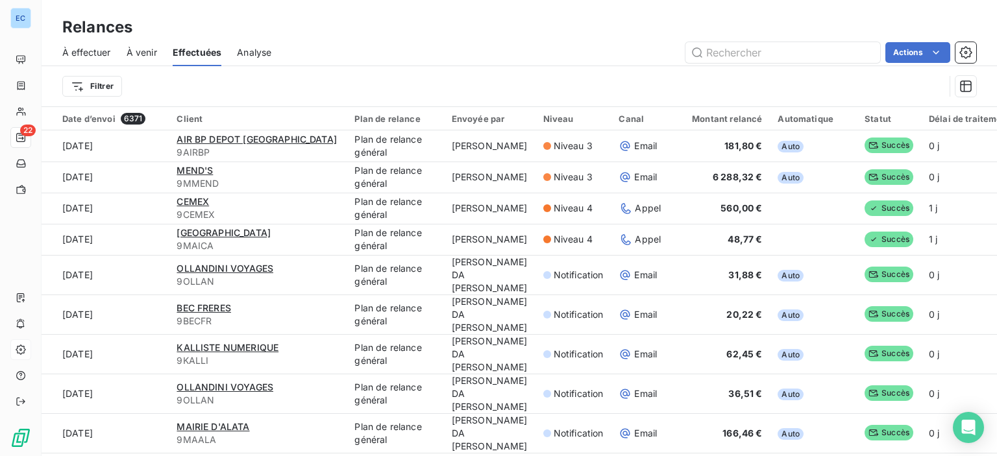
click at [81, 46] on span "À effectuer" at bounding box center [86, 52] width 49 height 13
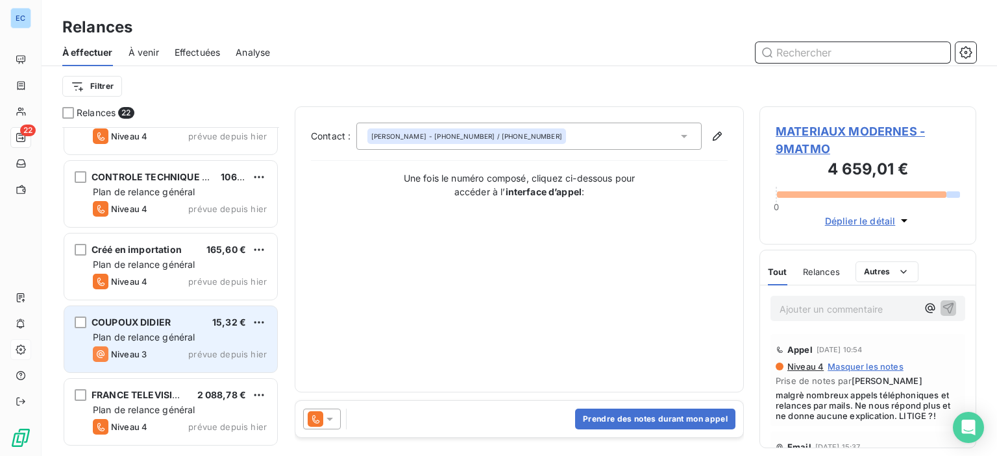
scroll to position [65, 0]
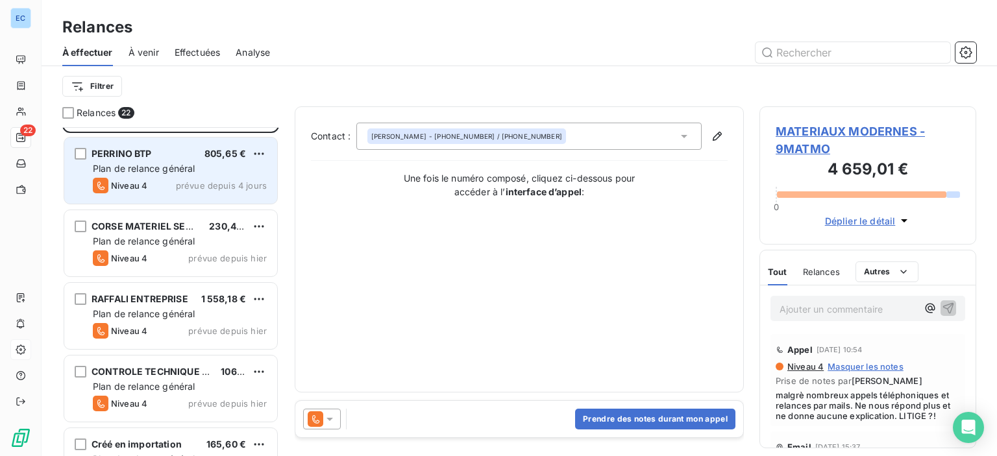
click at [184, 197] on div "PERRINO BTP 805,65 € Plan de relance général [PERSON_NAME] 4 prévue depuis 4 jo…" at bounding box center [170, 171] width 213 height 66
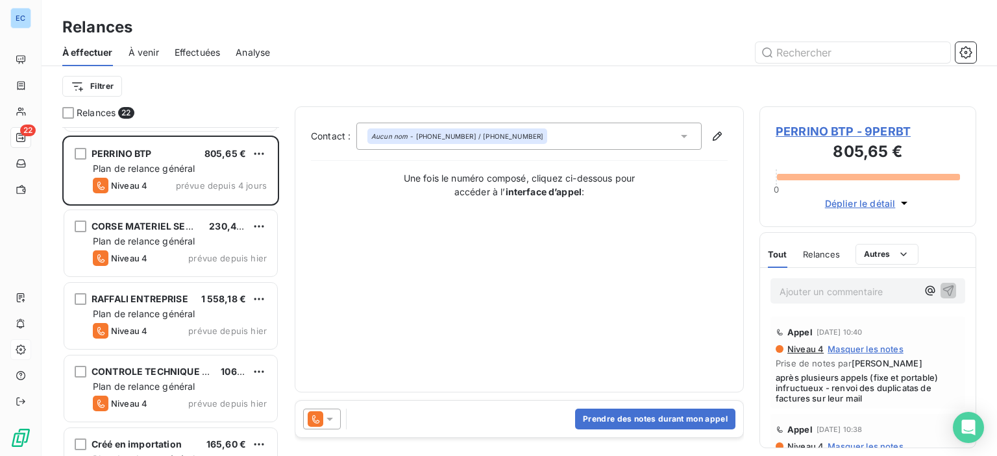
click at [825, 129] on span "PERRINO BTP - 9PERBT" at bounding box center [868, 132] width 184 height 18
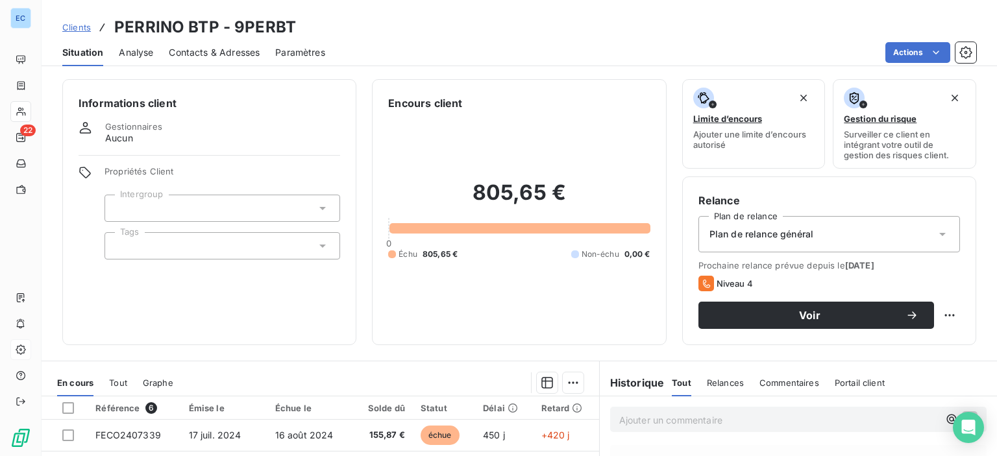
click at [202, 51] on span "Contacts & Adresses" at bounding box center [214, 52] width 91 height 13
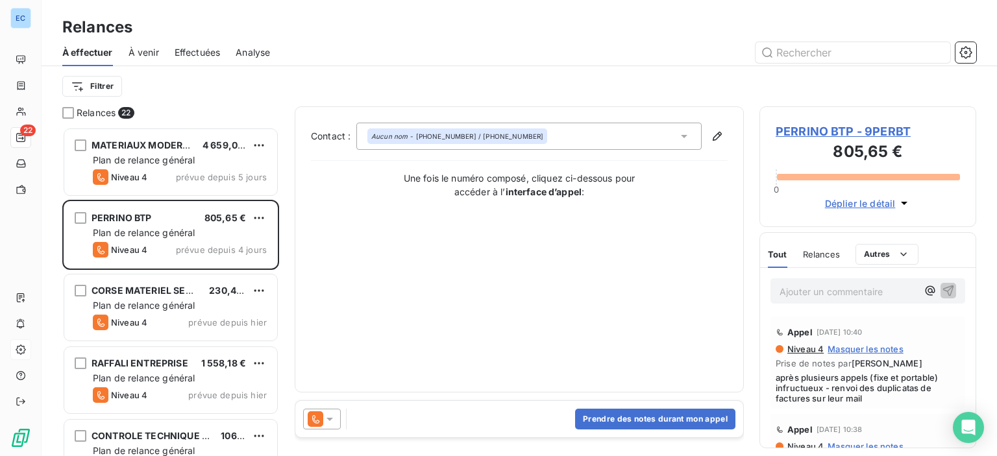
scroll to position [319, 206]
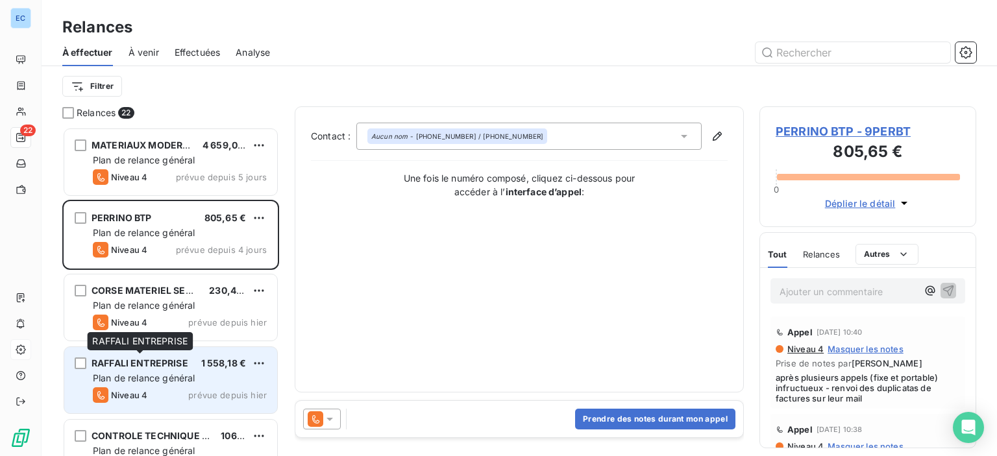
click at [117, 366] on span "RAFFALI ENTREPRISE" at bounding box center [140, 363] width 97 height 11
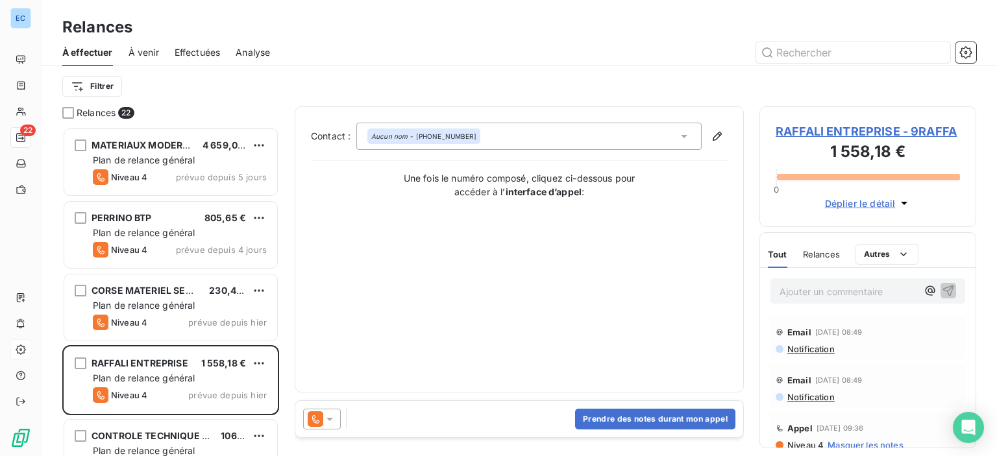
click at [822, 134] on span "RAFFALI ENTREPRISE - 9RAFFA" at bounding box center [868, 132] width 184 height 18
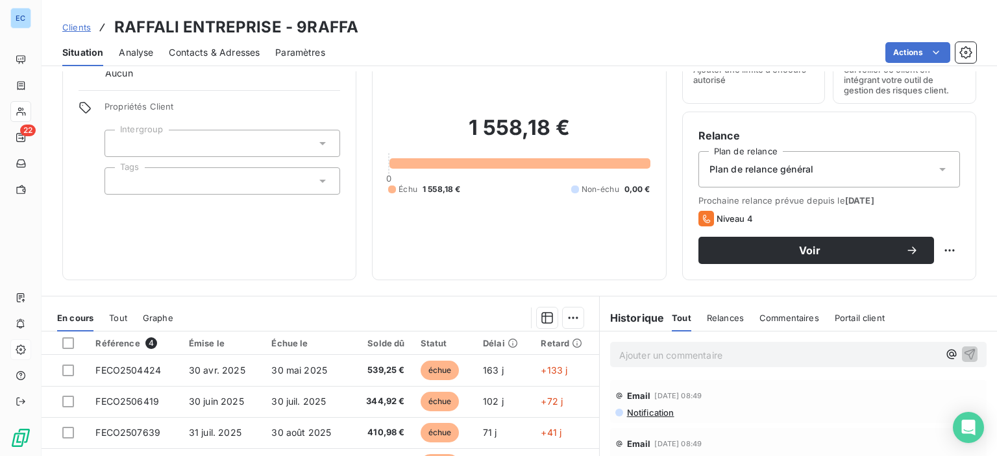
scroll to position [228, 0]
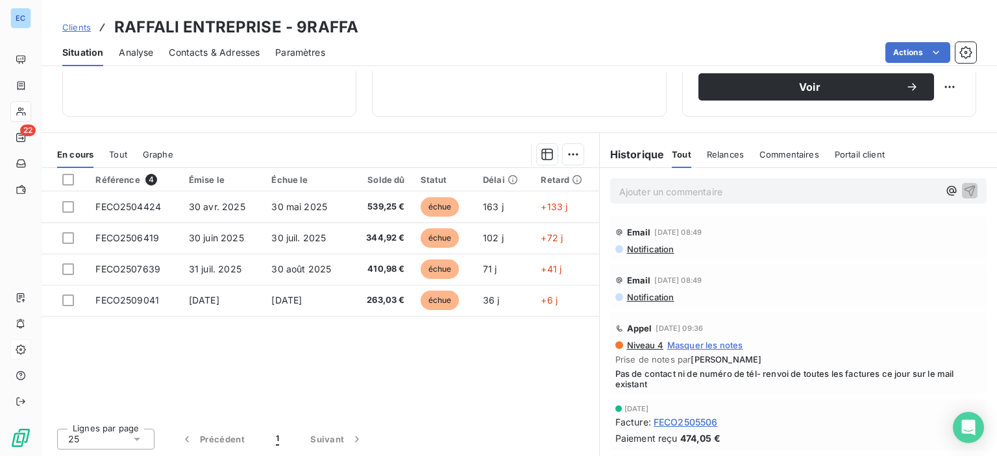
click at [182, 51] on span "Contacts & Adresses" at bounding box center [214, 52] width 91 height 13
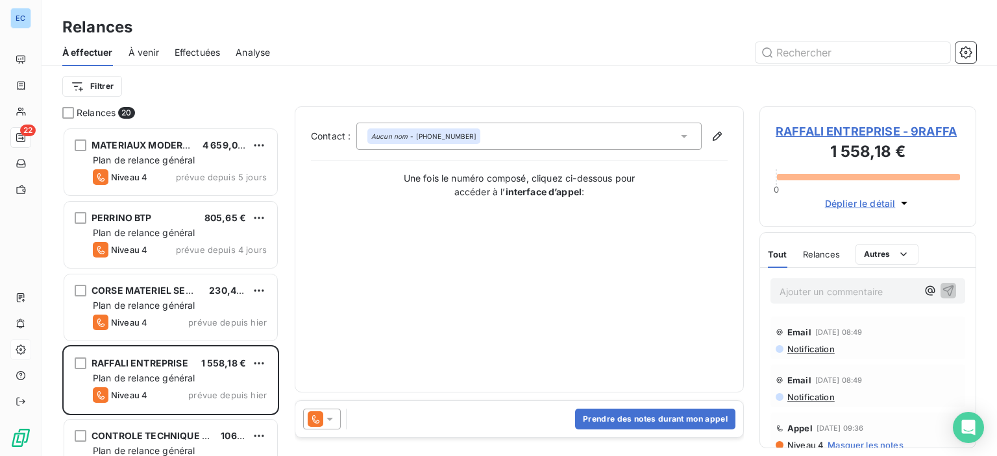
scroll to position [319, 206]
click at [593, 415] on button "Prendre des notes durant mon appel" at bounding box center [655, 419] width 160 height 21
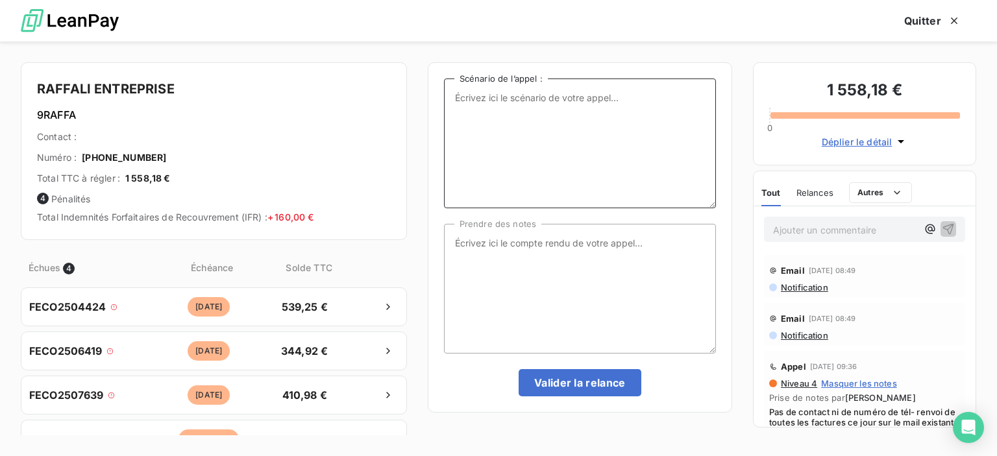
click at [485, 93] on textarea "Scénario de l’appel :" at bounding box center [580, 144] width 272 height 130
type textarea "4 factures impayées"
click at [450, 236] on textarea "Prendre des notes" at bounding box center [580, 289] width 272 height 130
click at [487, 248] on textarea "suite appel tél nous informe du paiement des factures 4424 &6419" at bounding box center [580, 289] width 272 height 130
click at [485, 251] on textarea "suite ap pel tél nous informe du paiement des factures 4424 &6419" at bounding box center [580, 289] width 272 height 130
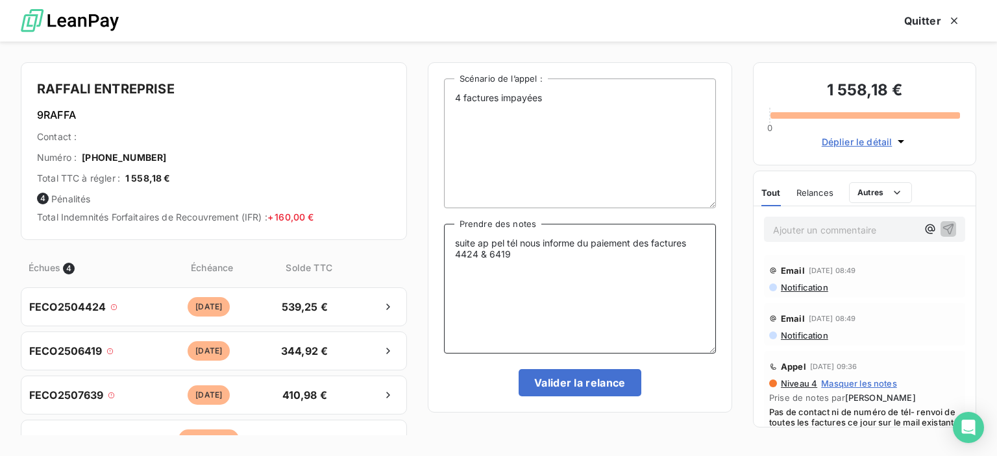
click at [519, 254] on textarea "suite ap pel tél nous informe du paiement des factures 4424 & 6419" at bounding box center [580, 289] width 272 height 130
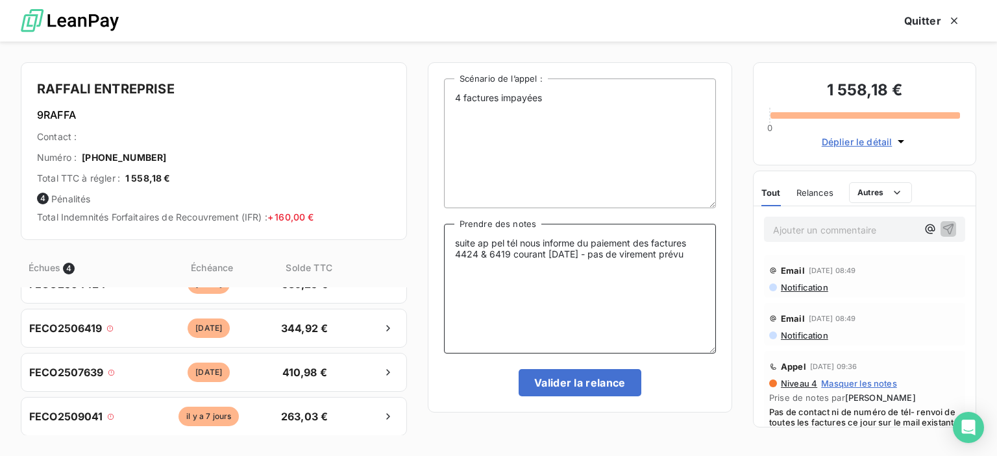
scroll to position [0, 0]
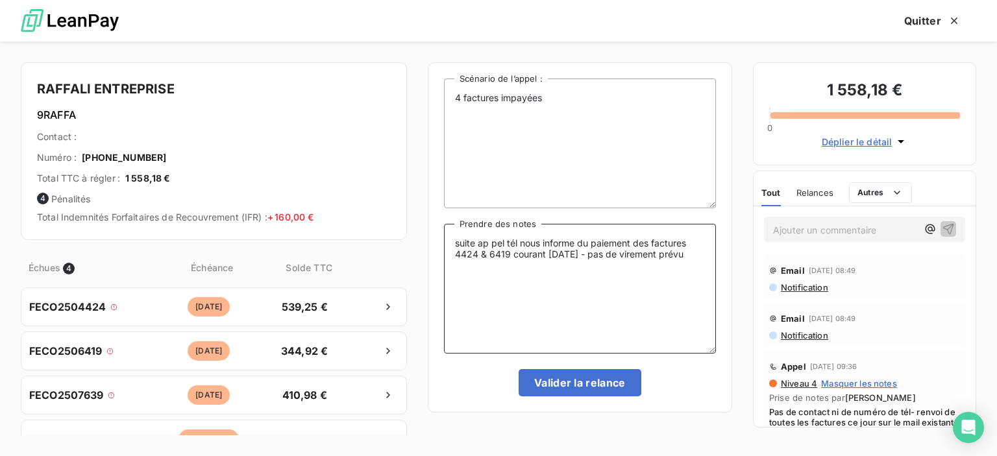
type textarea "suite ap pel tél nous informe du paiement des factures 4424 & 6419 courant [DAT…"
click at [459, 99] on textarea "4 factures impayées" at bounding box center [580, 144] width 272 height 130
type textarea "5 factures impayées"
click at [501, 273] on textarea "suite ap pel tél nous informe du paiement des factures 4424 & 6419 courant [DAT…" at bounding box center [580, 289] width 272 height 130
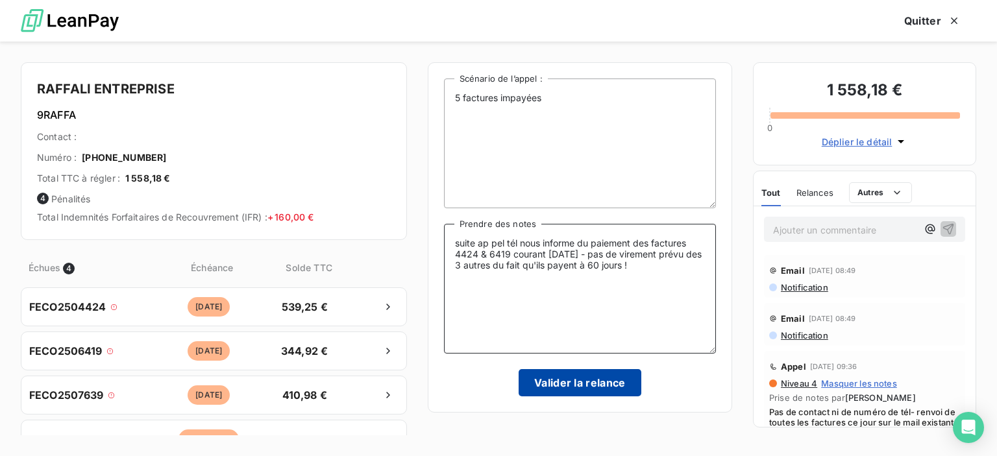
type textarea "suite ap pel tél nous informe du paiement des factures 4424 & 6419 courant [DAT…"
click at [561, 389] on button "Valider la relance" at bounding box center [580, 382] width 123 height 27
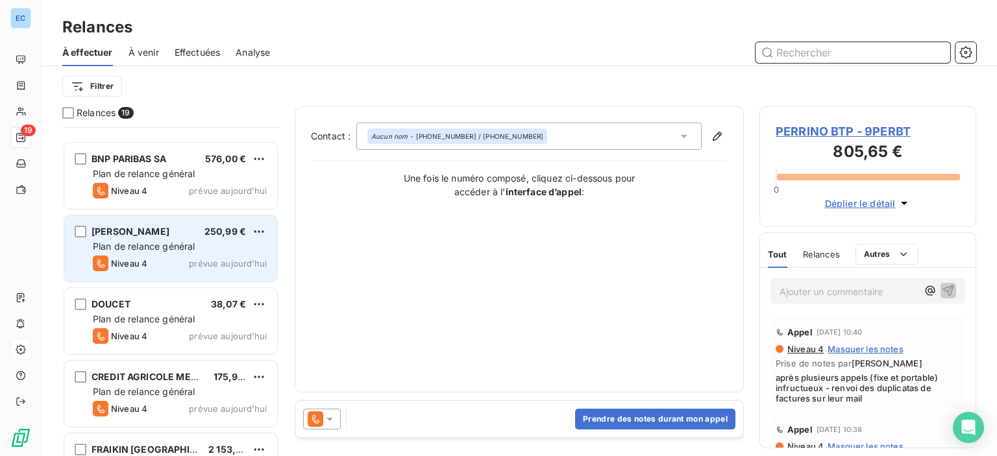
scroll to position [844, 0]
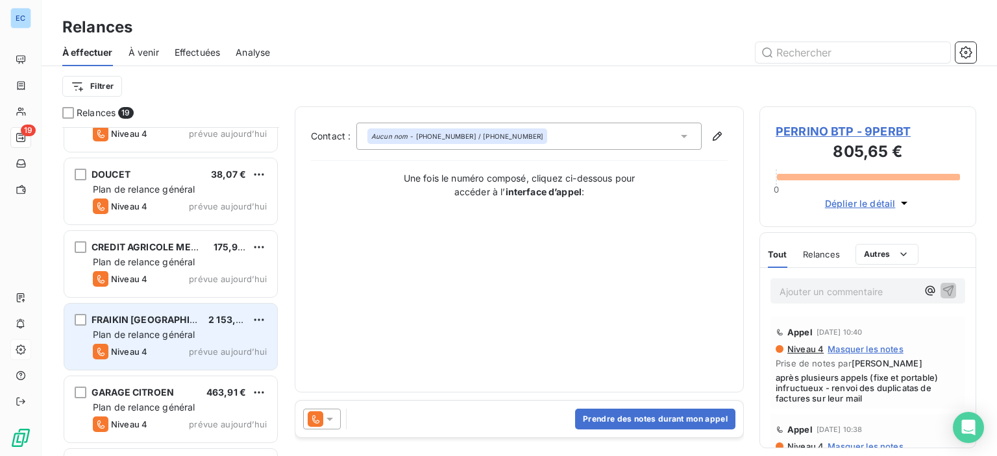
click at [119, 336] on span "Plan de relance général" at bounding box center [144, 334] width 102 height 11
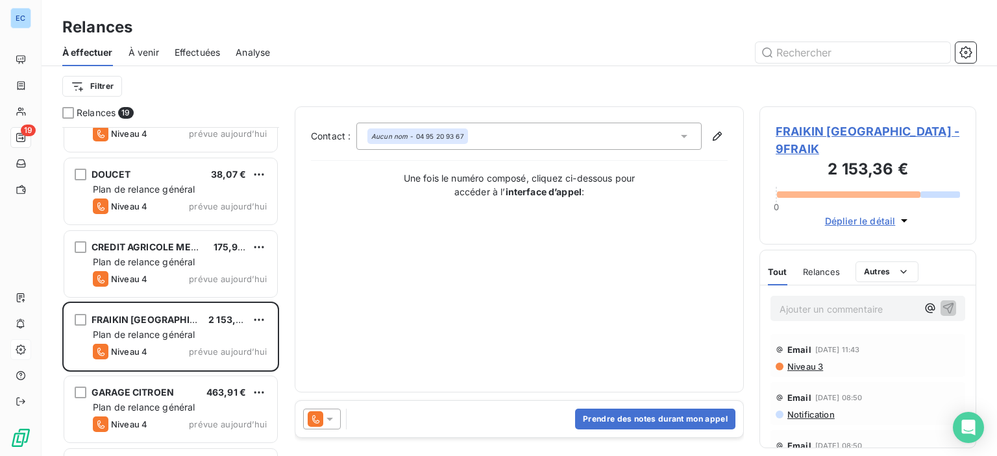
click at [795, 134] on span "FRAIKIN [GEOGRAPHIC_DATA] - 9FRAIK" at bounding box center [868, 140] width 184 height 35
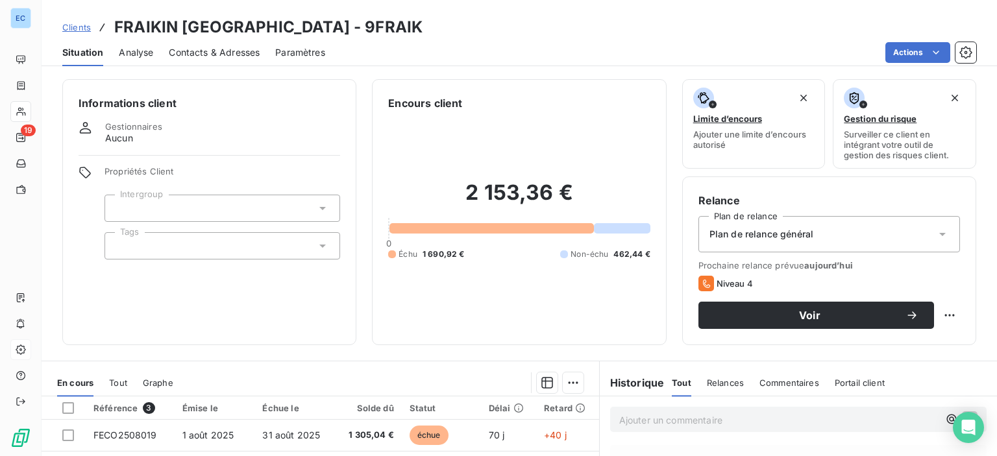
scroll to position [228, 0]
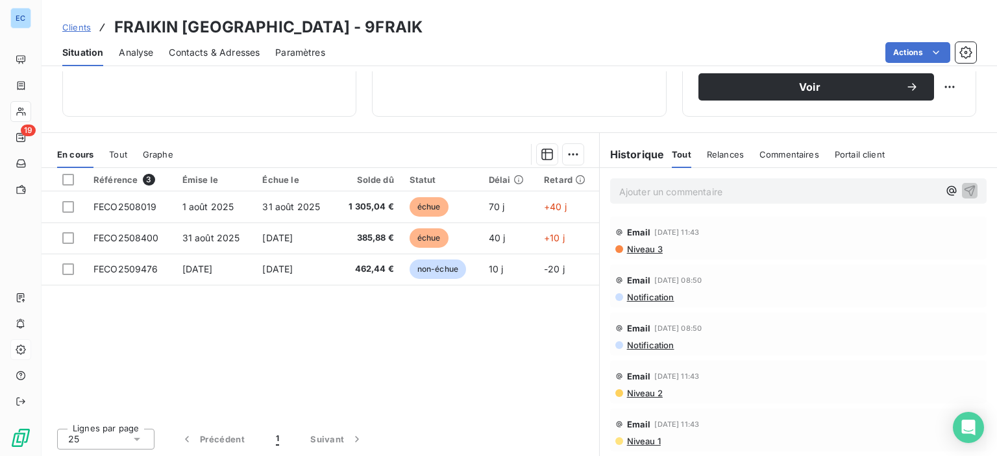
click at [182, 55] on span "Contacts & Adresses" at bounding box center [214, 52] width 91 height 13
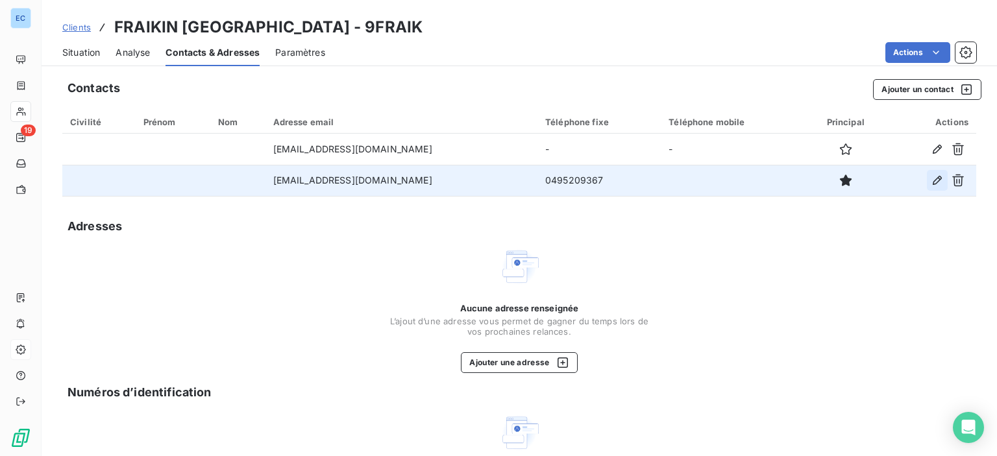
click at [931, 179] on icon "button" at bounding box center [937, 180] width 13 height 13
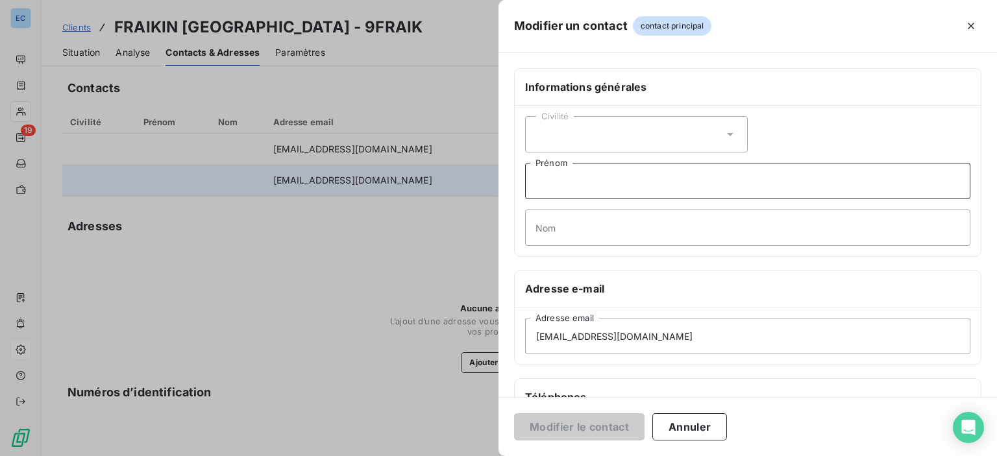
click at [540, 190] on input "Prénom" at bounding box center [747, 181] width 445 height 36
type input "[PERSON_NAME]"
click at [609, 430] on button "Modifier le contact" at bounding box center [579, 426] width 130 height 27
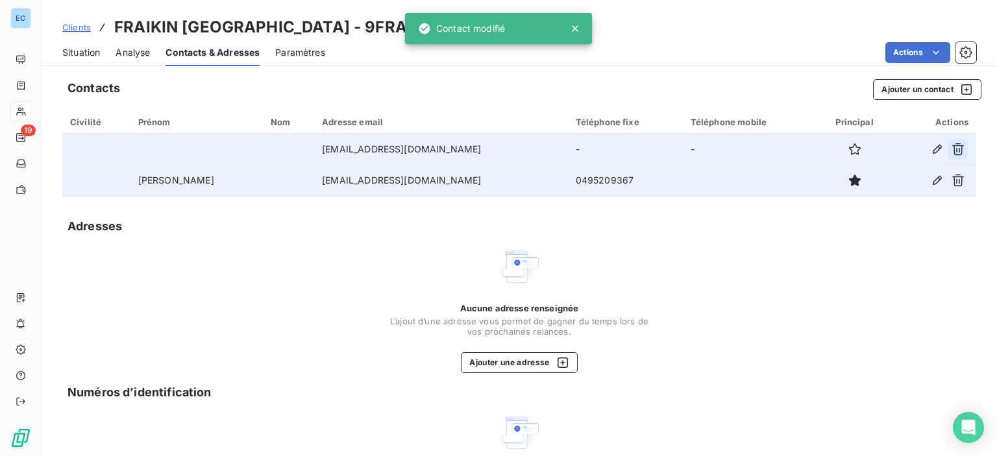
click at [953, 146] on icon "button" at bounding box center [957, 149] width 13 height 13
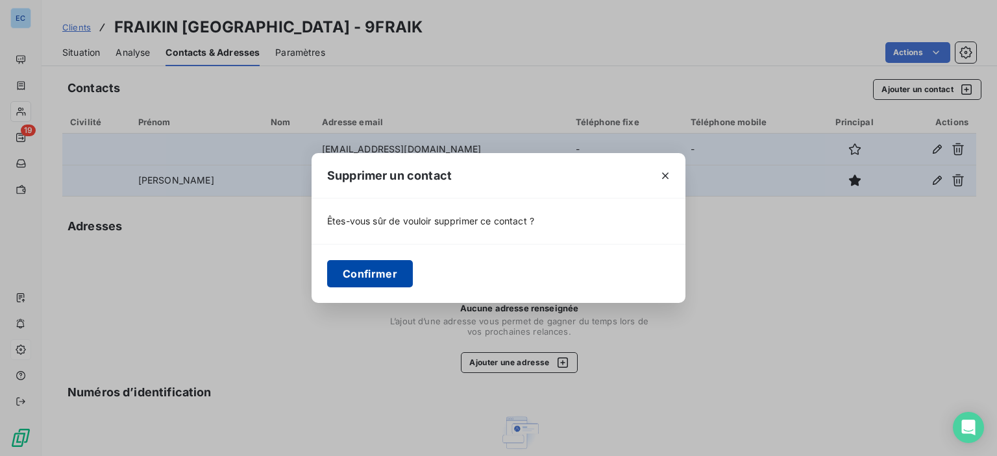
click at [391, 276] on button "Confirmer" at bounding box center [370, 273] width 86 height 27
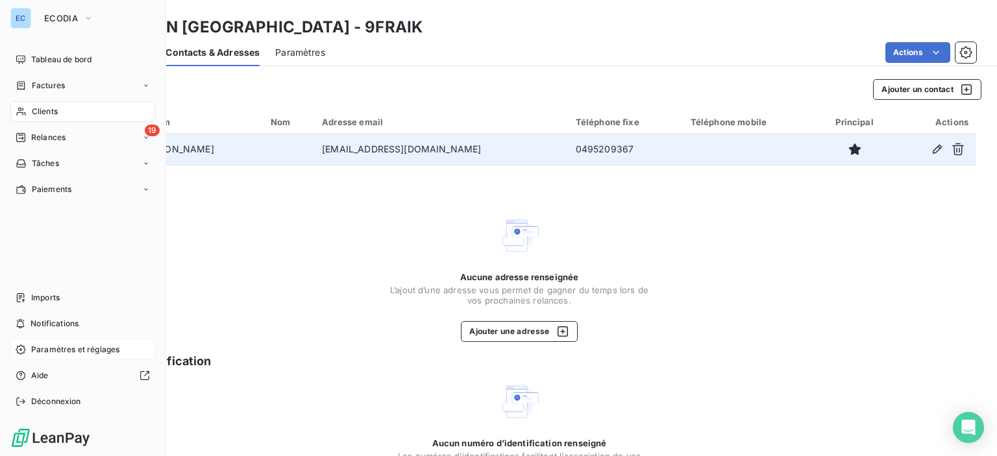
click at [56, 135] on span "Relances" at bounding box center [48, 138] width 34 height 12
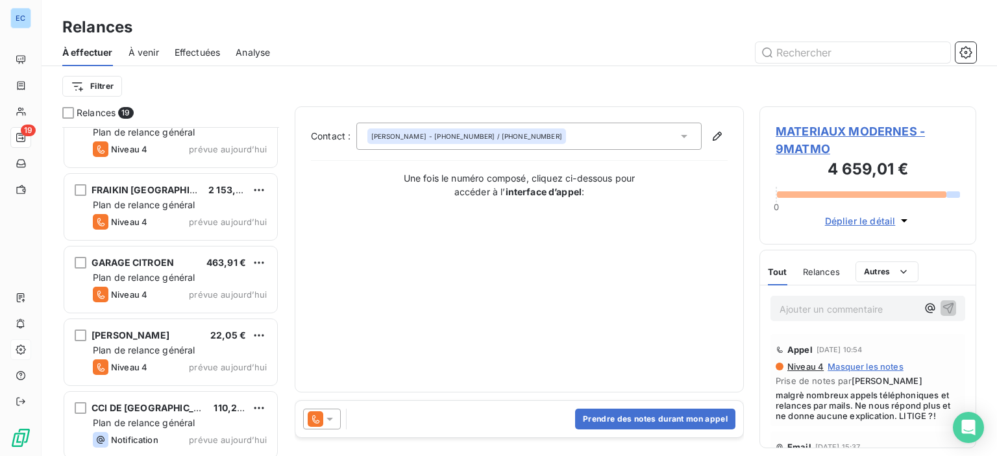
scroll to position [844, 0]
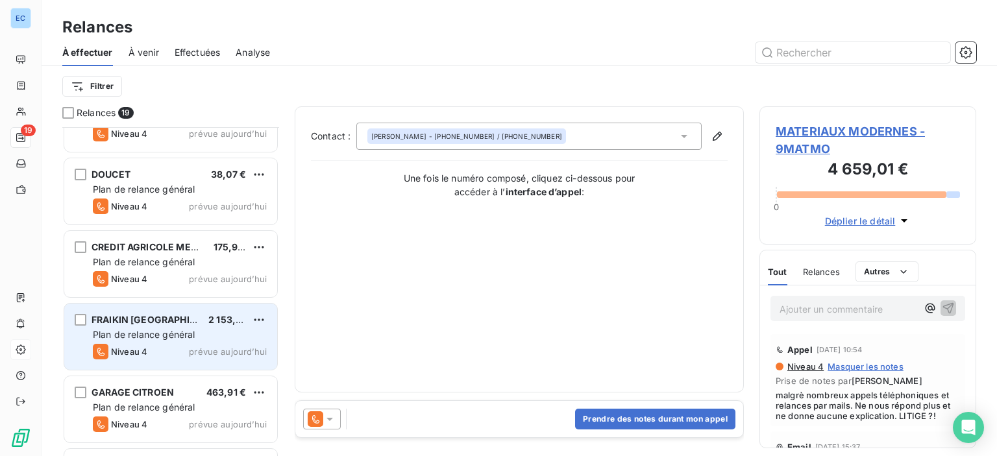
click at [149, 341] on div "FRAIKIN FRANCE 2 153,36 € Plan de relance général [PERSON_NAME] 4 prévue [DATE]" at bounding box center [170, 337] width 213 height 66
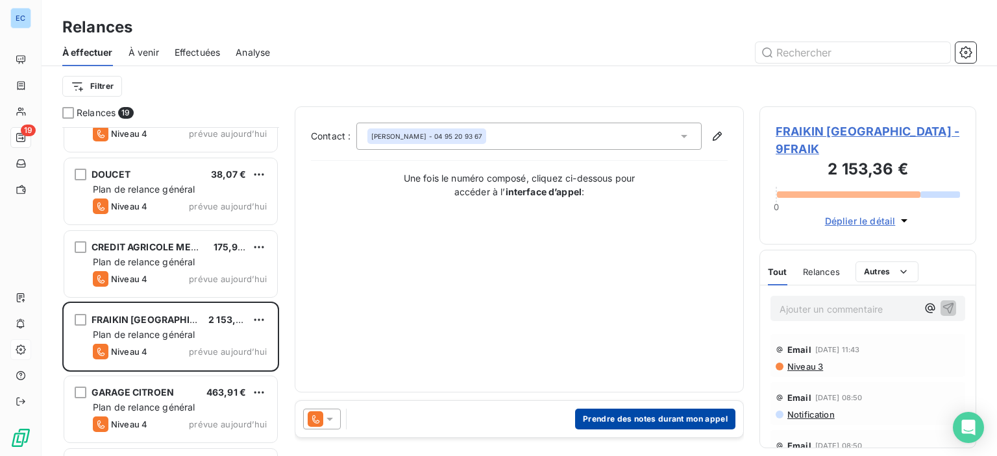
click at [617, 421] on button "Prendre des notes durant mon appel" at bounding box center [655, 419] width 160 height 21
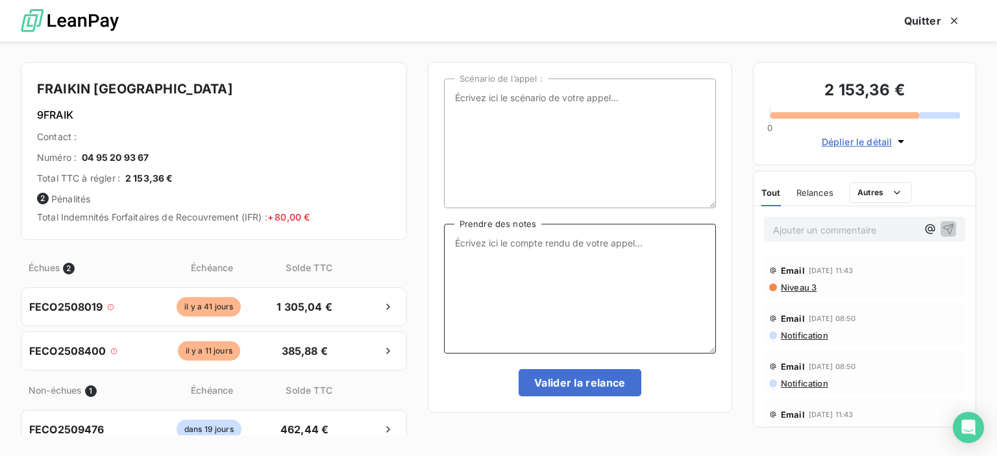
click at [489, 234] on textarea "Prendre des notes" at bounding box center [580, 289] width 272 height 130
type textarea "suite appel tel avec [PERSON_NAME] - va nous"
click at [450, 99] on textarea "Scénario de l’appel :" at bounding box center [580, 144] width 272 height 130
type textarea "2 factures impayées"
click at [624, 242] on textarea "suite appel tel avec [PERSON_NAME] - va nous" at bounding box center [580, 289] width 272 height 130
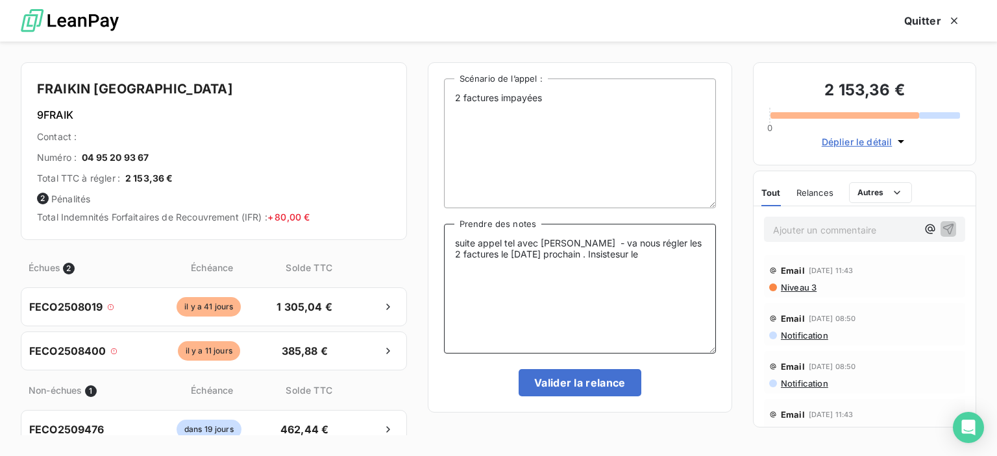
click at [583, 258] on textarea "suite appel tel avec [PERSON_NAME] - va nous régler les 2 factures le [DATE] pr…" at bounding box center [580, 289] width 272 height 130
click at [509, 247] on textarea "suite appel tel avec [PERSON_NAME] - va nous régler les 2 factures le [DATE] pr…" at bounding box center [580, 289] width 272 height 130
click at [615, 254] on textarea "suite appel tél avec [PERSON_NAME] - va nous régler les 2 factures le [DATE] pr…" at bounding box center [580, 289] width 272 height 130
click at [553, 255] on textarea "suite appel tél avec [PERSON_NAME] - va nous régler les 2 factures le [DATE] pr…" at bounding box center [580, 289] width 272 height 130
type textarea "suite appel tél avec [PERSON_NAME] - va nous régler les 2 factures le [DATE] pr…"
